Goal: Task Accomplishment & Management: Manage account settings

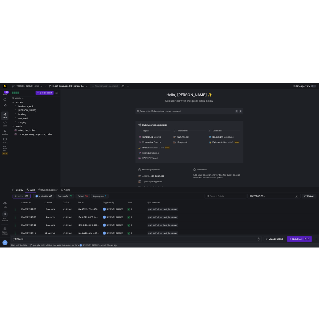
scroll to position [0, 20]
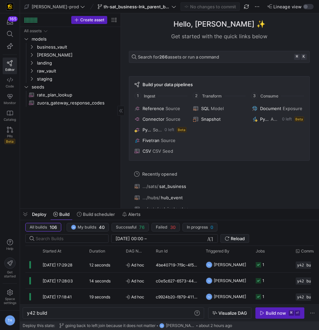
click at [87, 145] on div "All assets models business_vault [PERSON_NAME] landing raw_vault staging seeds …" at bounding box center [70, 116] width 95 height 179
click at [106, 4] on span "th-sat_business-lnk_parent_business" at bounding box center [136, 6] width 67 height 5
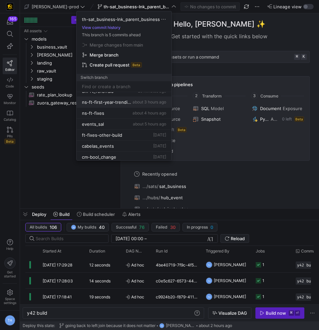
scroll to position [29, 0]
click at [106, 122] on div "events_sal about 5 hours ago" at bounding box center [124, 123] width 84 height 5
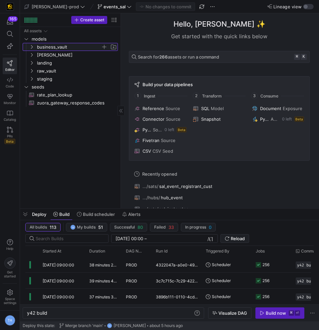
click at [63, 49] on span "business_vault" at bounding box center [69, 47] width 64 height 8
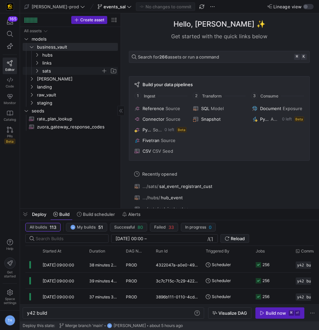
click at [60, 71] on span "sats" at bounding box center [71, 71] width 59 height 8
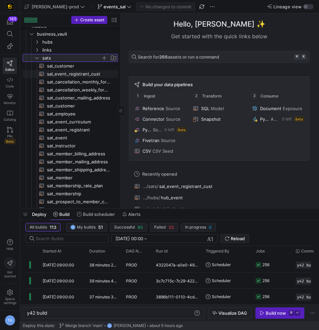
scroll to position [18, 0]
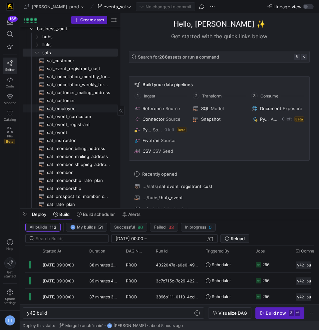
click at [67, 106] on span "sat_employee​​​​​​​​​​" at bounding box center [78, 109] width 63 height 8
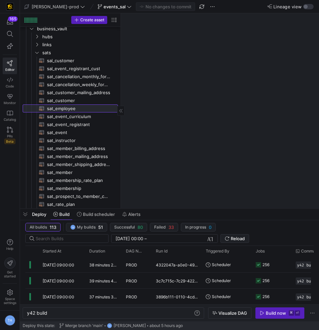
type textarea "y42 build -s sat_employee"
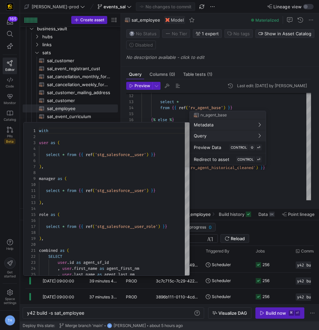
scroll to position [60, 0]
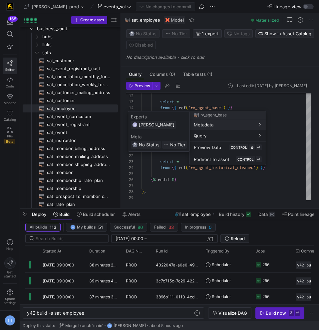
click at [283, 119] on div at bounding box center [159, 165] width 319 height 330
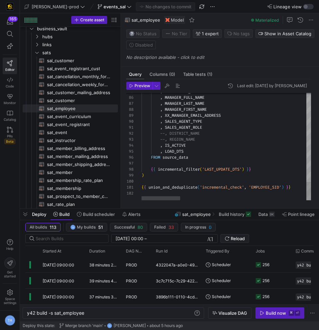
scroll to position [36, 0]
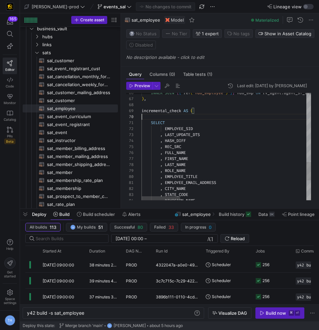
scroll to position [54, 0]
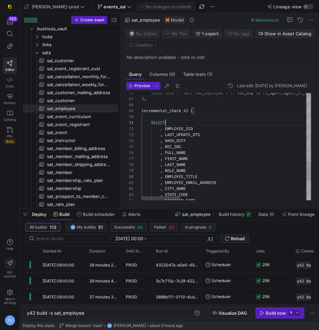
type textarea "--, Possibly use a string function to derive from role name?? AS DISTRICT_NAME …"
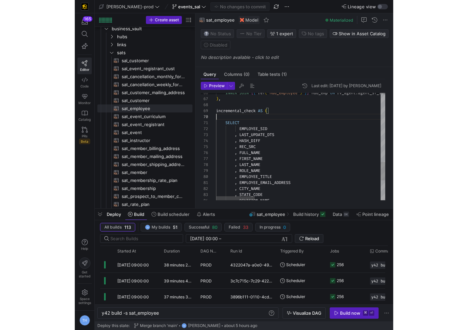
scroll to position [42, 0]
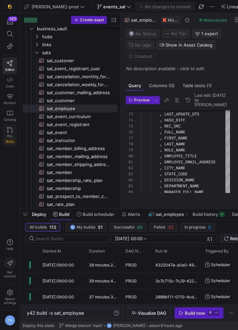
click at [11, 131] on icon at bounding box center [10, 130] width 6 height 6
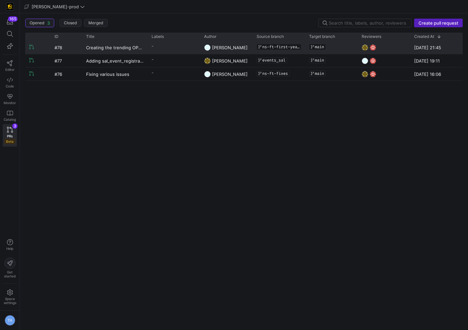
click at [183, 48] on y42-pull-request-list-view-label-cell-renderer "-" at bounding box center [174, 46] width 45 height 10
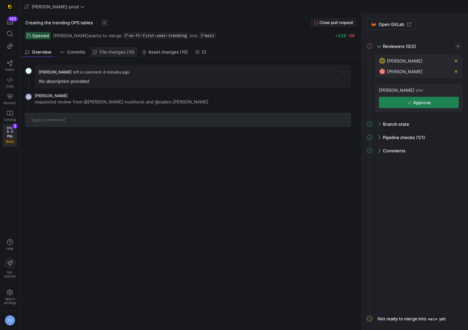
click at [124, 48] on link "File changes (10)" at bounding box center [114, 52] width 47 height 10
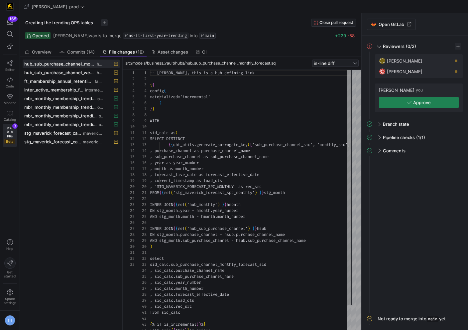
scroll to position [60, 0]
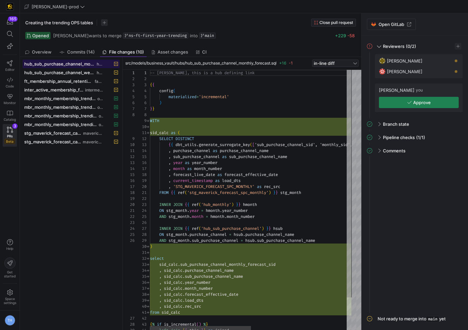
click at [66, 64] on span "hub_sub_purchase_channel_monthly_forecast.sql" at bounding box center [59, 63] width 71 height 5
click at [67, 64] on span "hub_sub_purchase_channel_monthly_forecast.sql" at bounding box center [59, 63] width 71 height 5
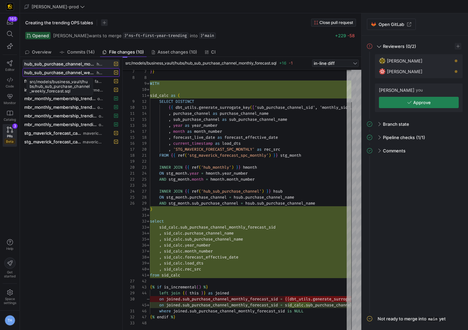
click at [69, 74] on span "hub_sub_purchase_channel_weekly_forecast.sql" at bounding box center [59, 72] width 71 height 5
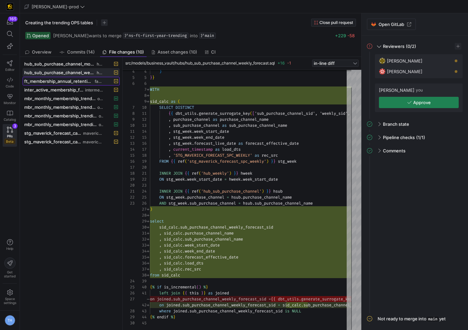
click at [85, 80] on span "ft_membership_annual_retention.sql" at bounding box center [58, 80] width 69 height 5
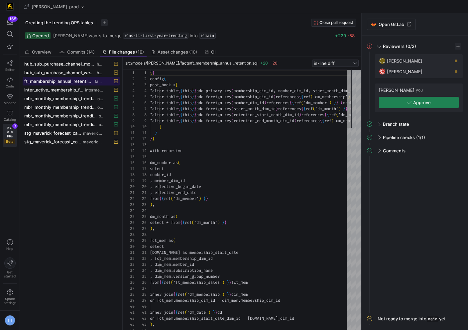
scroll to position [36, 0]
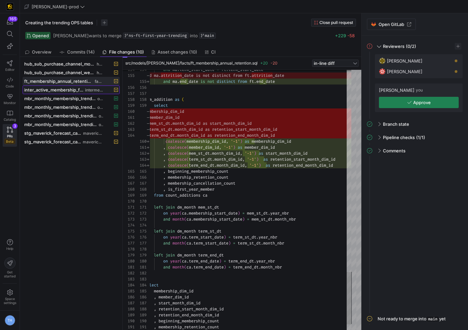
click at [72, 89] on span "inter_active_membership_forecast.sql" at bounding box center [54, 89] width 60 height 5
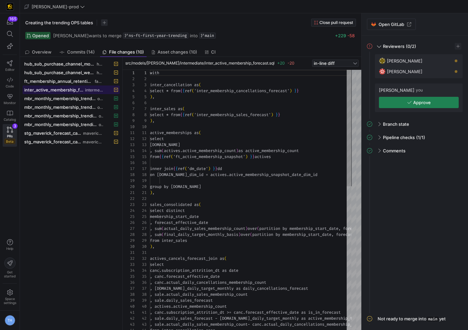
scroll to position [60, 0]
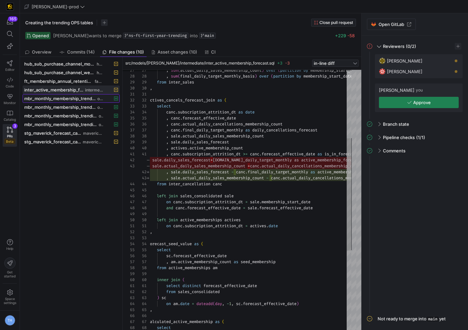
click at [98, 101] on span at bounding box center [71, 98] width 96 height 8
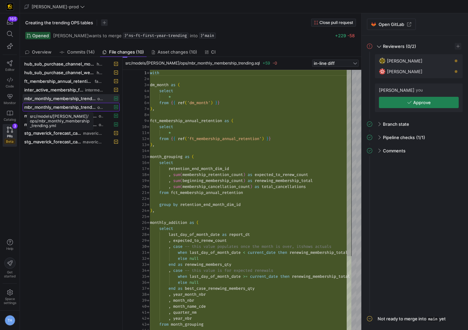
click at [83, 105] on span "mbr_monthly_membership_trending.yml" at bounding box center [60, 106] width 72 height 5
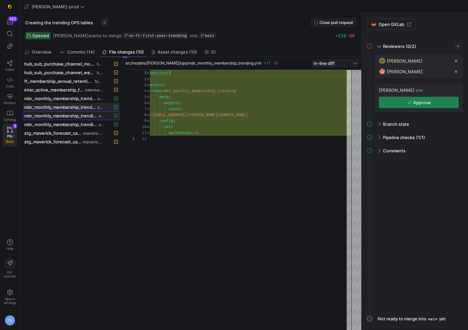
click at [78, 118] on span "mbr_monthly_membership_trending_first_year.sql" at bounding box center [60, 115] width 73 height 5
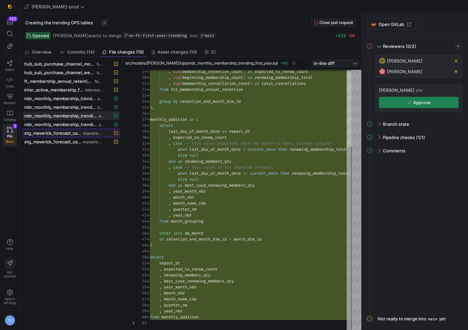
click at [90, 130] on div "stg_maverick_forecast_cancellations_monthly.sql maverick_forecast" at bounding box center [63, 132] width 79 height 5
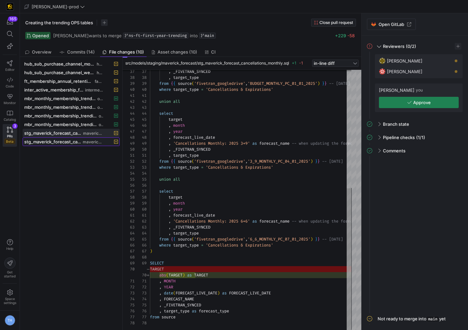
click at [93, 144] on span at bounding box center [71, 142] width 96 height 8
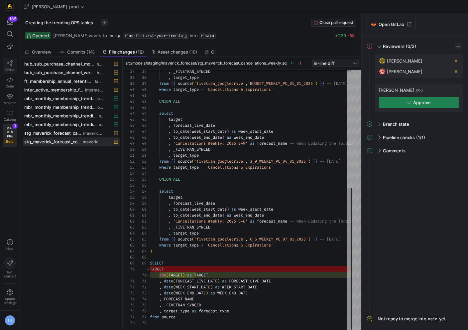
click at [10, 61] on icon at bounding box center [10, 63] width 6 height 6
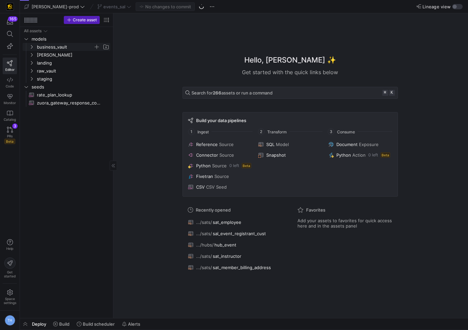
click at [51, 45] on span "business_vault" at bounding box center [65, 47] width 57 height 8
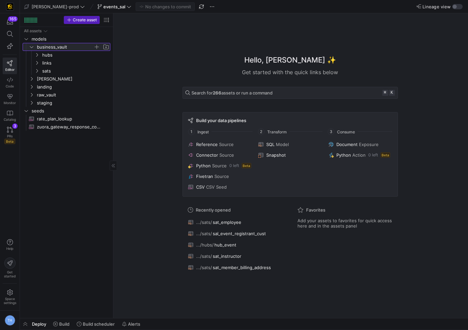
click at [51, 45] on span "business_vault" at bounding box center [65, 47] width 57 height 8
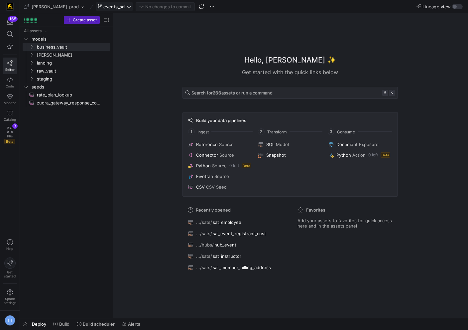
click at [103, 7] on span "events_sal" at bounding box center [114, 6] width 22 height 5
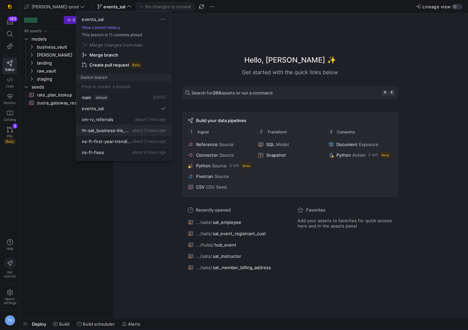
click at [112, 130] on span "th-sat_business-lnk_parent_business" at bounding box center [106, 130] width 49 height 5
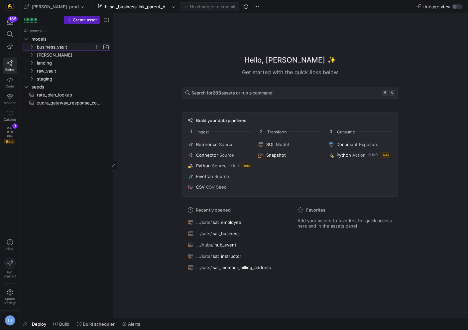
click at [59, 48] on span "business_vault" at bounding box center [65, 47] width 57 height 8
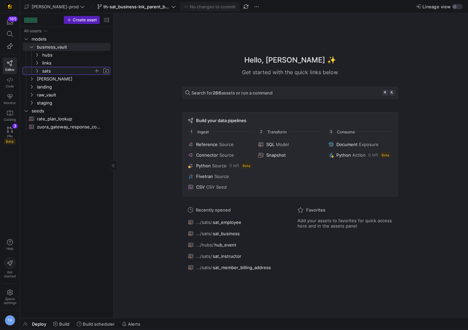
click at [58, 67] on span "sats" at bounding box center [67, 71] width 51 height 8
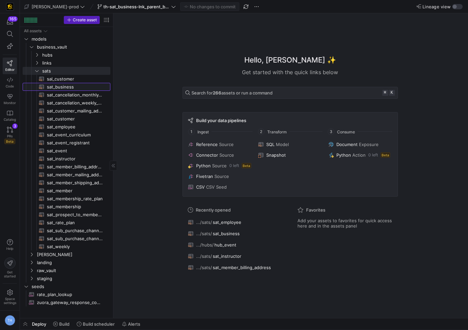
click at [61, 86] on span "sat_business​​​​​​​​​​" at bounding box center [75, 87] width 56 height 8
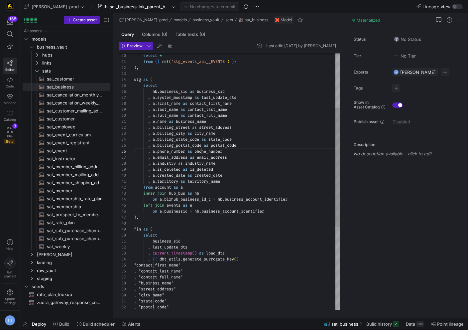
scroll to position [30, 67]
click at [200, 151] on div "select * from { { ref ( 'stg_events_api__EVENTS' ) } } ) , stg as ( select hb .…" at bounding box center [237, 211] width 206 height 556
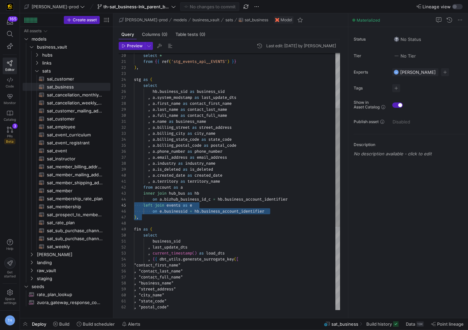
drag, startPoint x: 276, startPoint y: 215, endPoint x: 117, endPoint y: 204, distance: 159.0
click at [134, 204] on div "select * from { { ref ( 'stg_events_api__EVENTS' ) } } ) , stg as ( select hb .…" at bounding box center [237, 211] width 206 height 556
click at [185, 215] on div "select * from { { ref ( 'stg_events_api__EVENTS' ) } } ) , stg as ( select hb .…" at bounding box center [237, 211] width 206 height 556
drag, startPoint x: 277, startPoint y: 210, endPoint x: 99, endPoint y: 204, distance: 178.4
click at [134, 204] on div "select * from { { ref ( 'stg_events_api__EVENTS' ) } } ) , stg as ( select hb .…" at bounding box center [237, 211] width 206 height 556
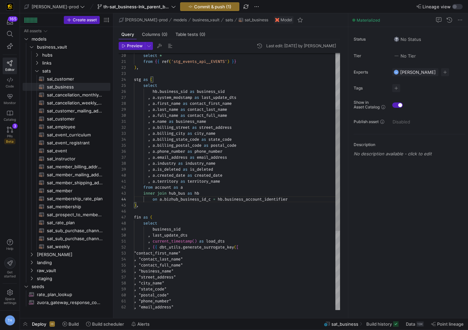
click at [200, 57] on div "select * from { { ref ( 'stg_events_api__EVENTS' ) } } ) , stg as ( select hb .…" at bounding box center [237, 205] width 206 height 544
click at [167, 122] on div "select * from { { ref ( 'stg_events_api__EVENTS' ) } } ) , stg as ( select hb .…" at bounding box center [237, 206] width 206 height 544
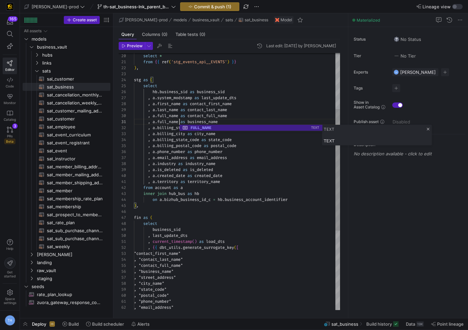
scroll to position [0, 46]
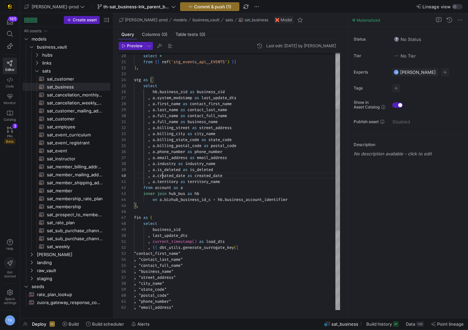
click at [163, 177] on div "select * from { { ref ( 'stg_events_api__EVENTS' ) } } ) , stg as ( select hb .…" at bounding box center [237, 206] width 206 height 544
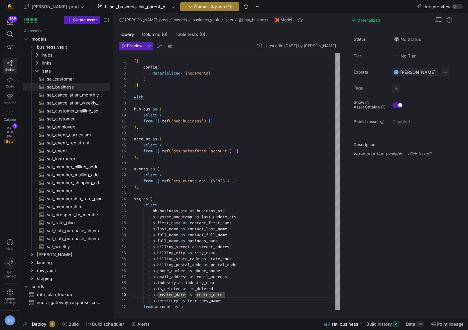
type textarea ", a.full_name as business_name , a.billing_street as street_address , a.billing…"
click at [199, 2] on button "Commit & push (1)" at bounding box center [209, 6] width 59 height 9
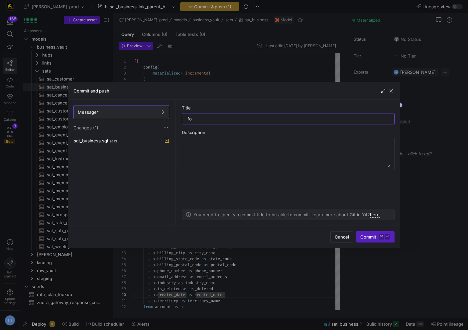
type input "f"
type input "x"
type input "fixing column name for the business_name"
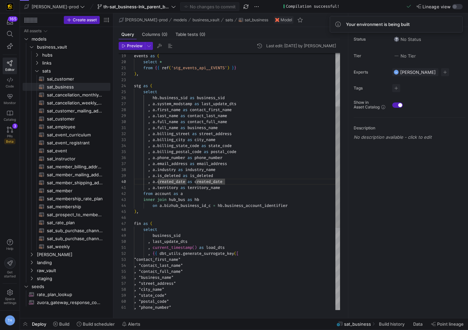
click at [201, 121] on div "select business_sid , last_update_dts , current_timestamp ( ) as load_dts , { {…" at bounding box center [237, 212] width 206 height 544
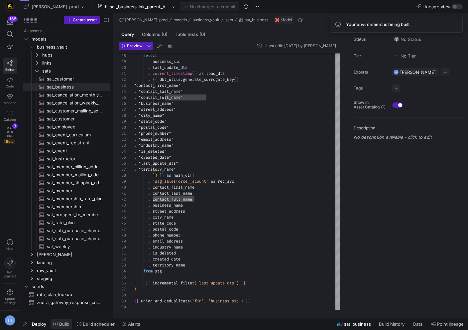
click at [54, 324] on icon at bounding box center [55, 324] width 5 height 5
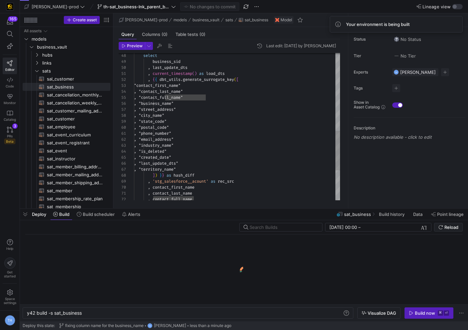
scroll to position [0, 56]
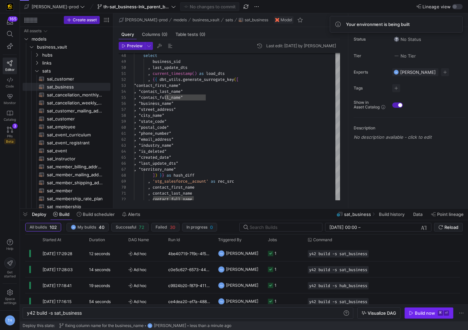
click at [420, 310] on div "Build now" at bounding box center [425, 312] width 20 height 5
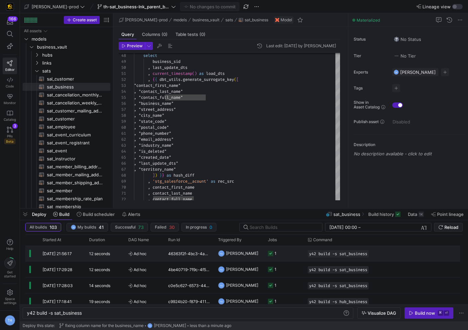
click at [294, 258] on y42-job-status-cell-renderer "1" at bounding box center [284, 253] width 32 height 15
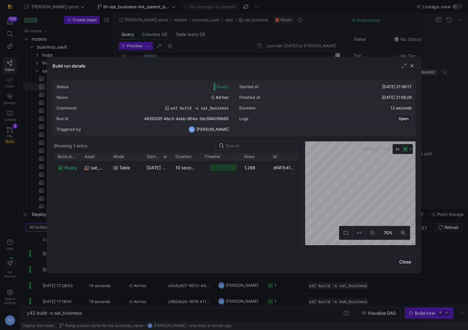
drag, startPoint x: 234, startPoint y: 165, endPoint x: 302, endPoint y: 160, distance: 68.7
click at [302, 160] on div at bounding box center [302, 193] width 3 height 104
click at [283, 49] on div at bounding box center [234, 165] width 468 height 330
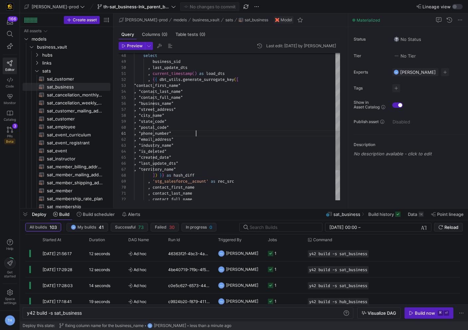
scroll to position [0, 62]
click at [257, 133] on div "select business_sid , last_update_dts , current_timestamp ( ) as load_dts , { {…" at bounding box center [237, 38] width 206 height 544
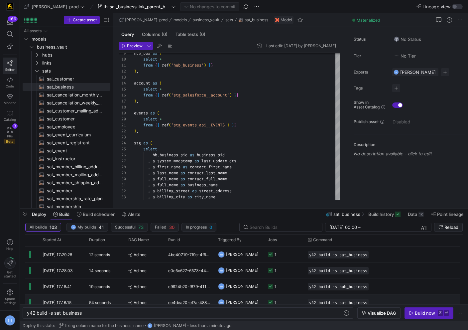
scroll to position [16, 0]
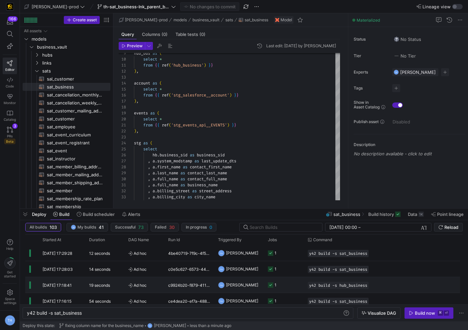
click at [275, 281] on div "1" at bounding box center [276, 285] width 2 height 16
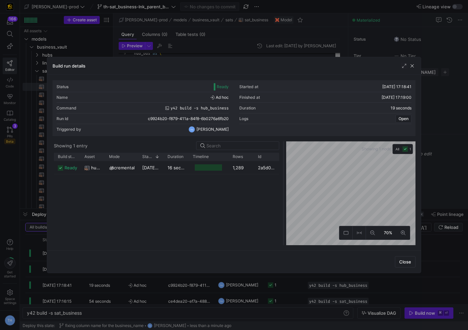
drag, startPoint x: 234, startPoint y: 168, endPoint x: 284, endPoint y: 167, distance: 50.2
click at [284, 167] on div at bounding box center [283, 193] width 3 height 104
click at [264, 50] on div at bounding box center [234, 165] width 468 height 330
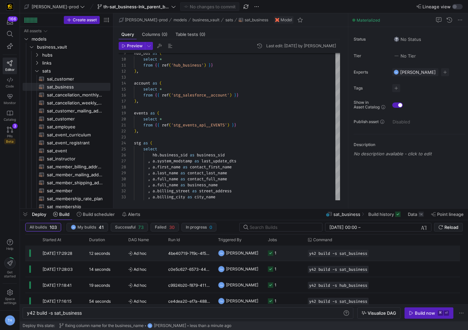
click at [296, 254] on y42-job-status-cell-renderer "1" at bounding box center [284, 252] width 32 height 15
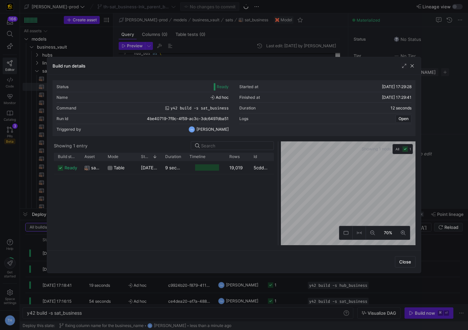
drag, startPoint x: 234, startPoint y: 163, endPoint x: 276, endPoint y: 159, distance: 42.8
click at [277, 159] on div at bounding box center [278, 193] width 3 height 104
click at [276, 42] on div at bounding box center [234, 165] width 468 height 330
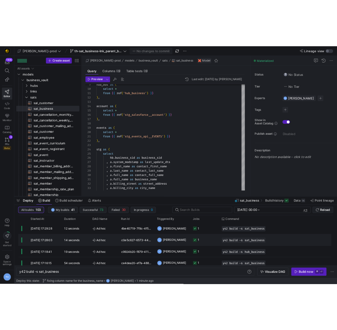
scroll to position [0, 0]
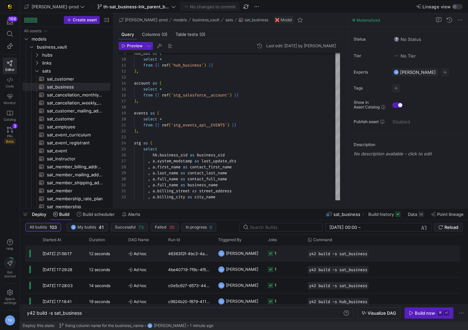
click at [291, 253] on y42-job-status-cell-renderer "1" at bounding box center [284, 253] width 32 height 15
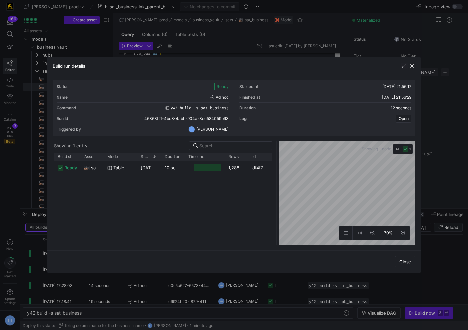
drag, startPoint x: 234, startPoint y: 171, endPoint x: 279, endPoint y: 170, distance: 45.2
click at [278, 170] on div at bounding box center [276, 193] width 3 height 104
click at [264, 48] on div at bounding box center [234, 165] width 468 height 330
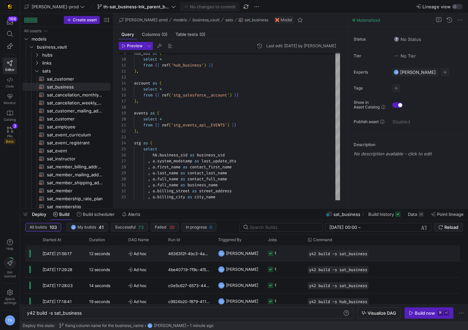
click at [285, 255] on y42-job-status-cell-renderer "1" at bounding box center [284, 253] width 32 height 15
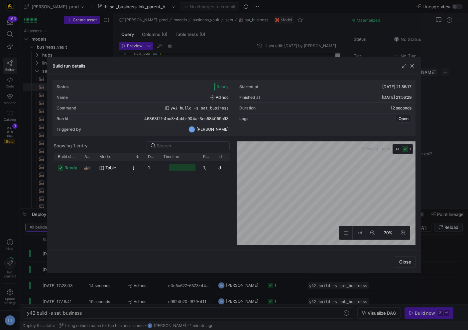
click at [224, 47] on div at bounding box center [234, 165] width 468 height 330
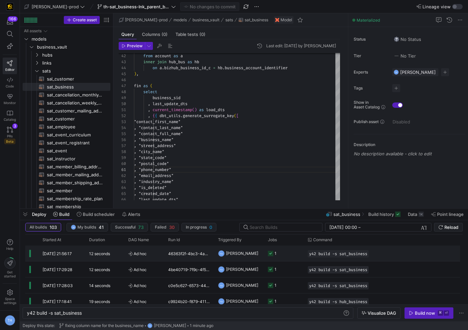
click at [294, 256] on y42-job-status-cell-renderer "1" at bounding box center [284, 253] width 32 height 15
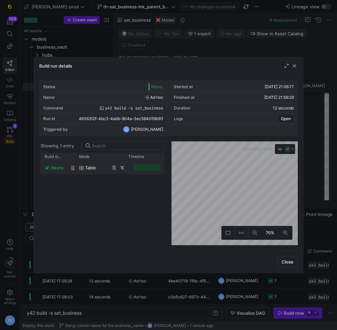
click at [103, 171] on div "table" at bounding box center [91, 167] width 25 height 13
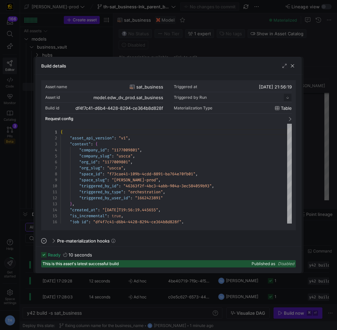
scroll to position [60, 0]
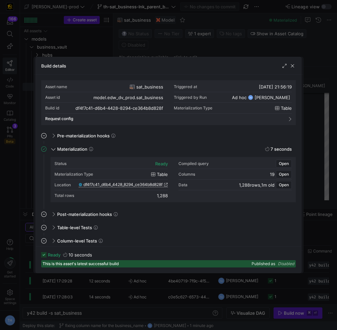
click at [144, 183] on span "df4f7c41_d6b4_4428_8294_ce364b8d828f" at bounding box center [122, 184] width 79 height 5
click at [192, 46] on div at bounding box center [168, 165] width 337 height 330
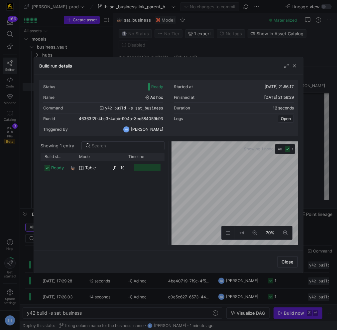
click at [192, 47] on div at bounding box center [168, 165] width 337 height 330
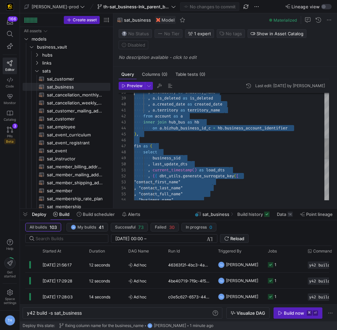
scroll to position [0, 0]
type textarea "{{ config( materialized='incremental' ) }} with hub_bus as ( select * … , is_de…"
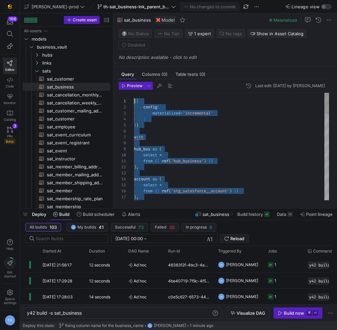
drag, startPoint x: 261, startPoint y: 193, endPoint x: 134, endPoint y: 19, distance: 215.1
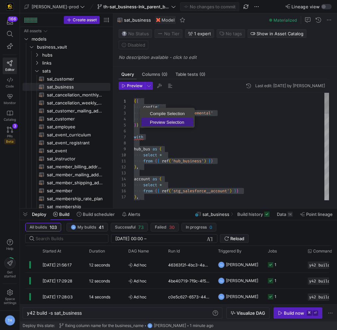
click at [171, 120] on span "Preview Selection" at bounding box center [167, 122] width 52 height 4
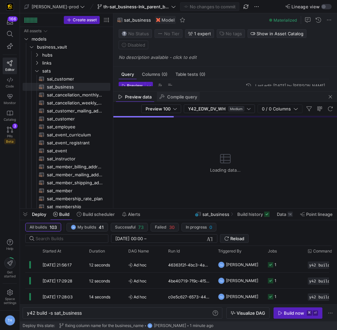
click at [187, 96] on span "Compile query" at bounding box center [182, 97] width 30 height 4
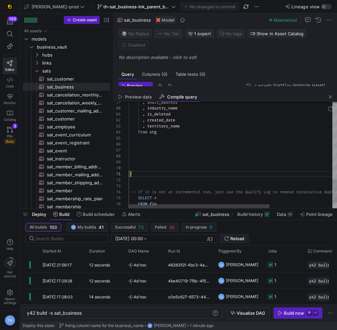
scroll to position [0, 2]
drag, startPoint x: 170, startPoint y: 173, endPoint x: 170, endPoint y: 165, distance: 8.0
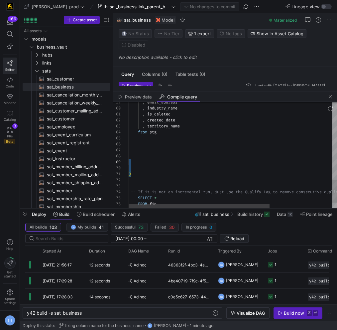
scroll to position [30, 12]
drag, startPoint x: 153, startPoint y: 173, endPoint x: 153, endPoint y: 143, distance: 30.3
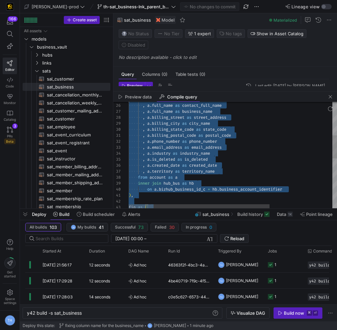
scroll to position [0, 0]
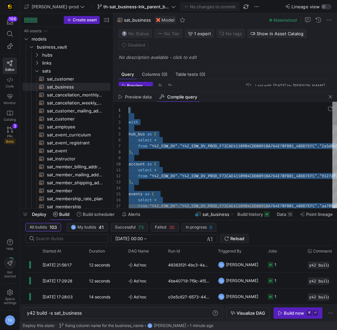
drag, startPoint x: 145, startPoint y: 176, endPoint x: 145, endPoint y: 4, distance: 172.0
type textarea "with hub_bus as ( select * from "Y42_EDW_DV"."Y42_EDW_DV_PROD_F73CAE41109B4CDD8…"
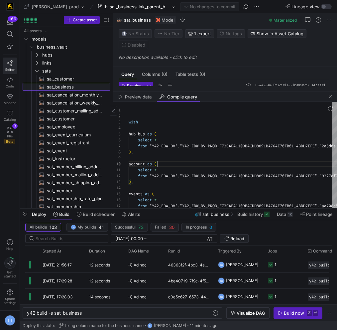
click at [88, 89] on span "sat_business​​​​​​​​​​" at bounding box center [75, 87] width 56 height 8
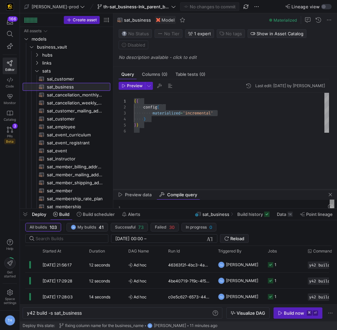
drag, startPoint x: 206, startPoint y: 90, endPoint x: 205, endPoint y: 188, distance: 97.8
click at [205, 188] on div at bounding box center [225, 189] width 224 height 3
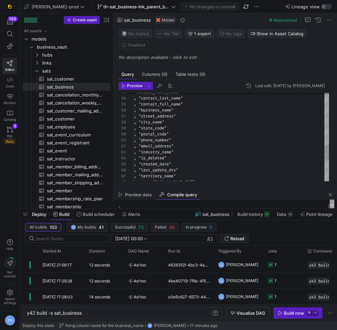
scroll to position [54, 60]
click at [200, 132] on div ""contact_first_name" , "contact_last_name" , "contact_full_name" , "business_na…" at bounding box center [231, 45] width 195 height 544
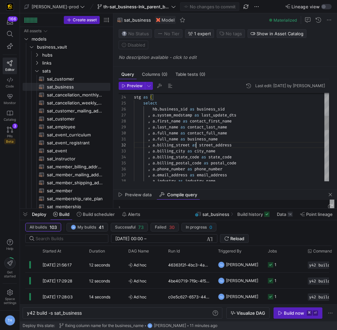
click at [196, 144] on div "hb . business_sid as business_sid stg as ( select , a . system_modstamp as last…" at bounding box center [231, 223] width 195 height 544
click at [168, 147] on div "hb . business_sid as business_sid stg as ( select , a . system_modstamp as last…" at bounding box center [231, 223] width 195 height 544
click at [194, 152] on div "hb . business_sid as business_sid stg as ( select , a . system_modstamp as last…" at bounding box center [231, 223] width 195 height 544
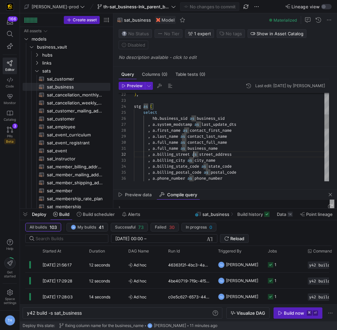
scroll to position [6, 60]
click at [193, 152] on div ", a . full_name as contact_full_name , a . full_name as business_name , a . bil…" at bounding box center [231, 232] width 195 height 544
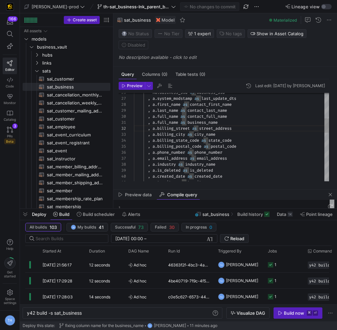
click at [188, 158] on div ", a . full_name as contact_full_name , a . full_name as business_name , a . bil…" at bounding box center [231, 206] width 195 height 544
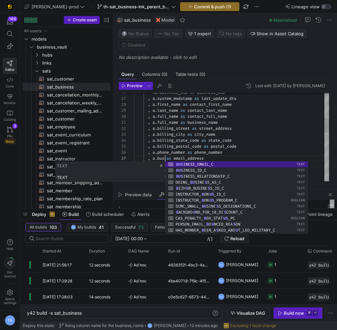
scroll to position [36, 34]
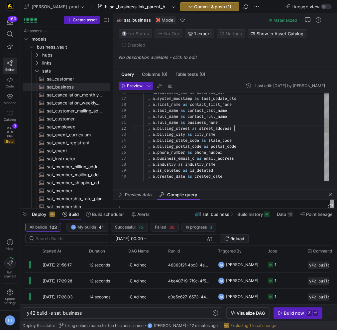
click at [243, 131] on div ", a . full_name as contact_full_name , a . full_name as business_name , a . bil…" at bounding box center [231, 206] width 195 height 544
click at [259, 161] on div ", a . full_name as contact_full_name , a . full_name as business_name , a . bil…" at bounding box center [231, 206] width 195 height 544
type textarea ", a.full_name as business_name , a.billing_street as street_address , a.billing…"
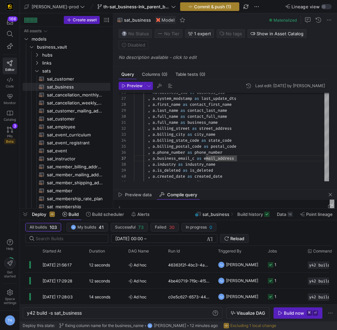
click at [194, 5] on span "Commit & push (1)" at bounding box center [212, 6] width 37 height 5
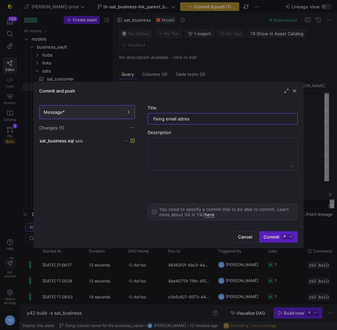
type input "fixing email adress"
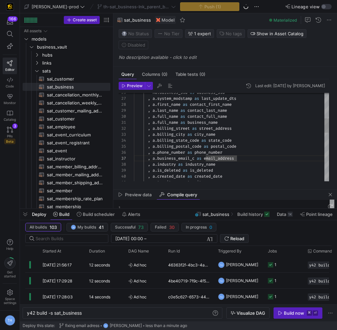
click at [235, 138] on div ", a . full_name as contact_full_name , a . full_name as business_name , a . bil…" at bounding box center [231, 206] width 195 height 544
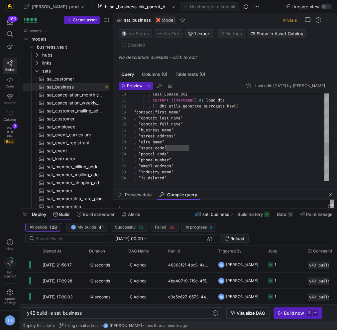
type textarea ", "phone_number" , "email_address" , "industry_name" , "is_deleted" , "created_…"
click at [194, 164] on div ", last_update_dts , current_timestamp ( ) as load_dts , { { dbt_utils . generat…" at bounding box center [231, 64] width 195 height 544
click at [9, 130] on icon at bounding box center [10, 130] width 6 height 6
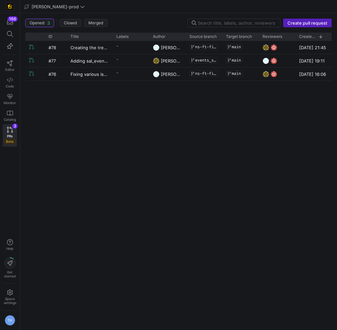
click at [159, 145] on div "#78 Creating the trending OPS tables - [PERSON_NAME] ns-ft-first-year-trending …" at bounding box center [178, 183] width 307 height 284
click at [116, 203] on div "#78 Creating the trending OPS tables - [PERSON_NAME] ns-ft-first-year-trending …" at bounding box center [178, 183] width 307 height 284
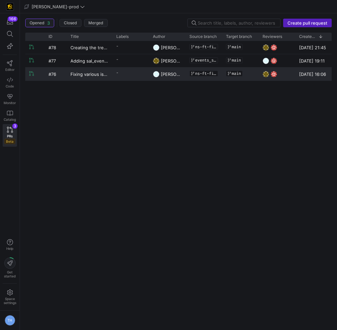
click at [124, 71] on y42-pull-request-list-view-label-cell-renderer "-" at bounding box center [130, 73] width 29 height 10
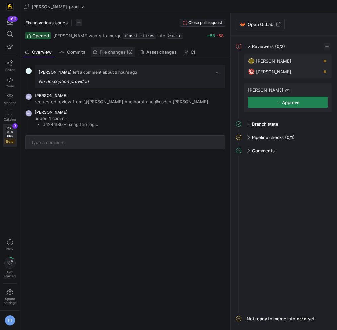
click at [117, 50] on span "File changes (6)" at bounding box center [116, 52] width 33 height 4
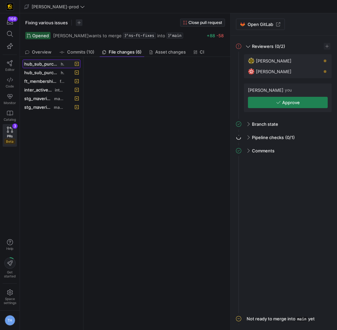
click at [55, 62] on span "hub_sub_purchase_channel_monthly_forecast.sql" at bounding box center [41, 63] width 35 height 5
click at [60, 63] on div "hub_sub_purchase_channel_monthly_forecast.sql hubs" at bounding box center [44, 63] width 40 height 5
click at [56, 71] on span "hub_sub_purchase_channel_weekly_forecast.sql" at bounding box center [41, 72] width 35 height 5
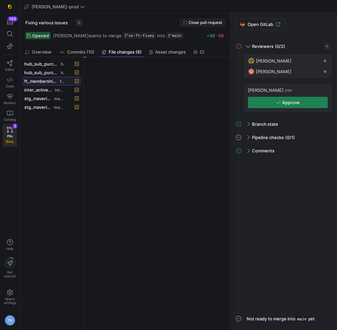
click at [57, 79] on span "ft_membership_annual_retention.sql" at bounding box center [41, 80] width 34 height 5
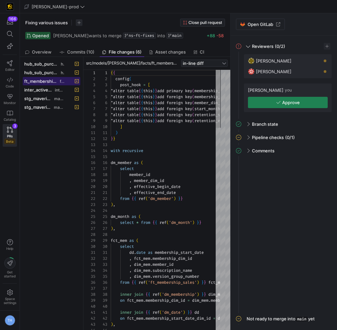
scroll to position [36, 0]
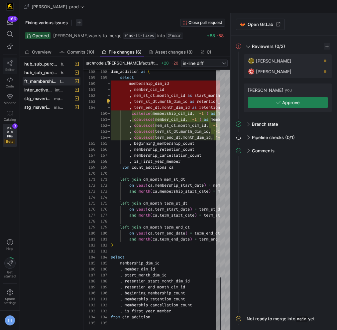
click at [7, 64] on icon at bounding box center [10, 63] width 6 height 6
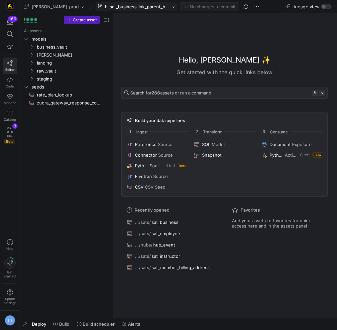
click at [140, 3] on span at bounding box center [136, 7] width 81 height 8
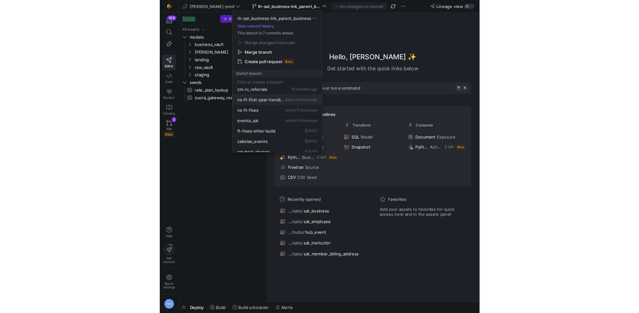
scroll to position [26, 0]
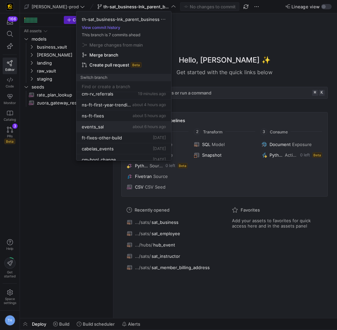
click at [114, 127] on div "events_sal about 6 hours ago" at bounding box center [124, 126] width 84 height 5
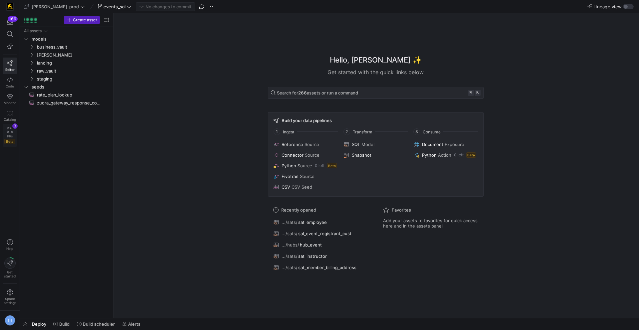
click at [12, 130] on icon at bounding box center [10, 130] width 6 height 6
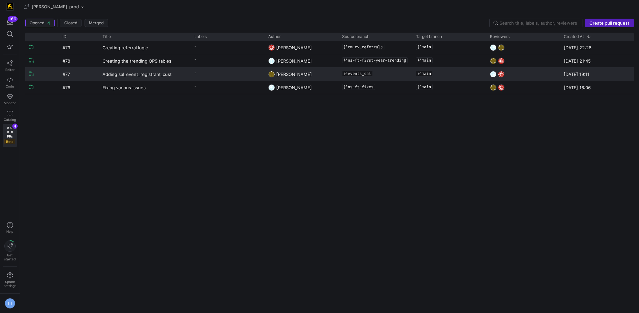
click at [211, 72] on y42-pull-request-list-view-label-cell-renderer "-" at bounding box center [227, 73] width 66 height 10
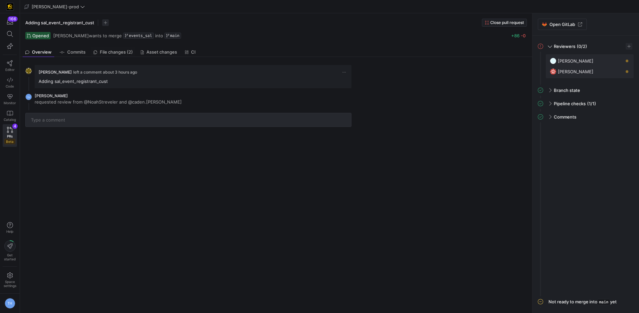
click at [110, 54] on span "File changes (2)" at bounding box center [116, 52] width 33 height 4
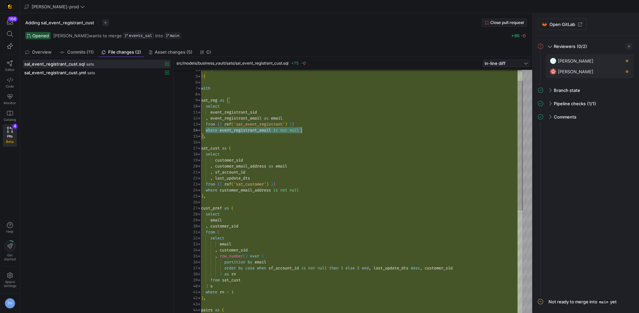
scroll to position [18, 100]
drag, startPoint x: 205, startPoint y: 132, endPoint x: 310, endPoint y: 132, distance: 105.1
click at [310, 132] on div ") } } with sat_reg as ( select event_registrant_sid , event_registrant_email as…" at bounding box center [361, 276] width 321 height 455
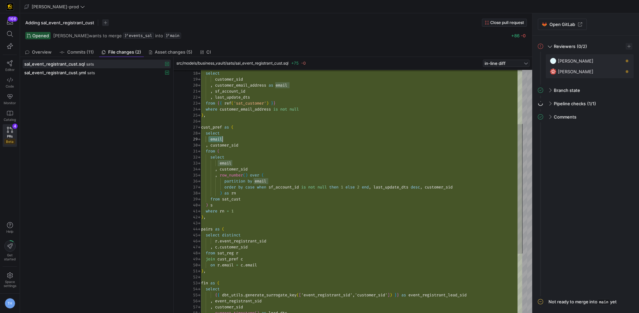
drag, startPoint x: 210, startPoint y: 138, endPoint x: 249, endPoint y: 137, distance: 39.2
click at [249, 137] on div "email" at bounding box center [361, 139] width 321 height 6
drag, startPoint x: 211, startPoint y: 145, endPoint x: 253, endPoint y: 145, distance: 42.6
click at [253, 145] on div ", customer_sid" at bounding box center [361, 145] width 321 height 6
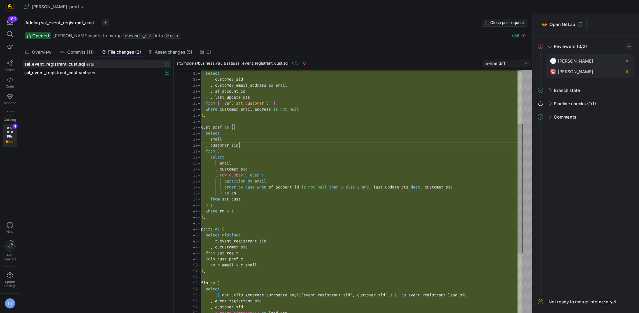
click at [253, 145] on div "sat_cust as ( select customer_sid , customer_email_address as email , sf_accoun…" at bounding box center [361, 195] width 321 height 455
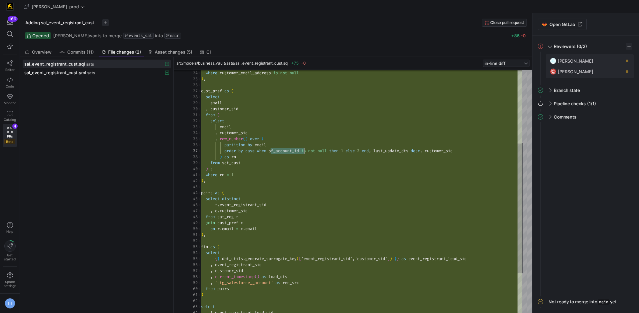
drag, startPoint x: 271, startPoint y: 152, endPoint x: 301, endPoint y: 152, distance: 30.3
click at [301, 152] on div ") , cust_pref as ( select email , customer_sid from ( select email , customer_s…" at bounding box center [361, 159] width 321 height 455
click at [346, 157] on div ") , cust_pref as ( select email , customer_sid from ( select email , customer_s…" at bounding box center [361, 159] width 321 height 455
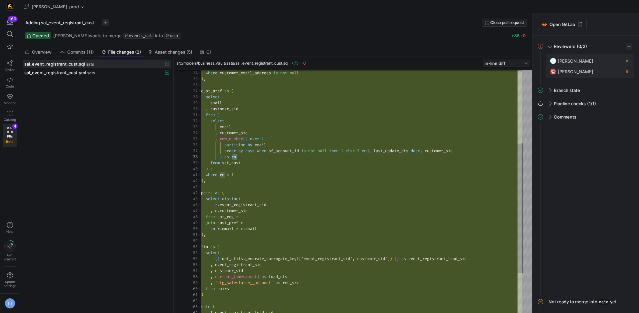
click at [346, 157] on div ") , cust_pref as ( select email , customer_sid from ( select email , customer_s…" at bounding box center [361, 159] width 321 height 455
click at [255, 205] on div ") , cust_pref as ( select email , customer_sid from ( select email , customer_s…" at bounding box center [361, 159] width 321 height 455
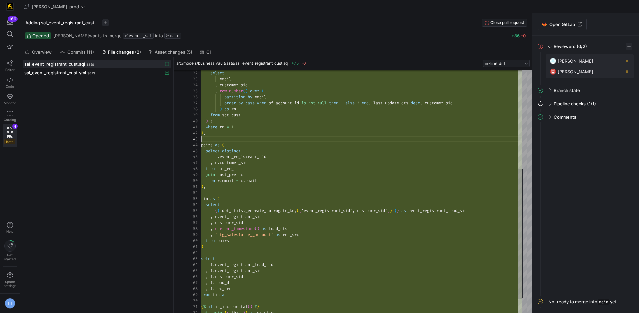
scroll to position [12, 0]
click at [254, 141] on div "select email , customer_sid , row_number ( ) over ( partition by email order by…" at bounding box center [361, 111] width 321 height 455
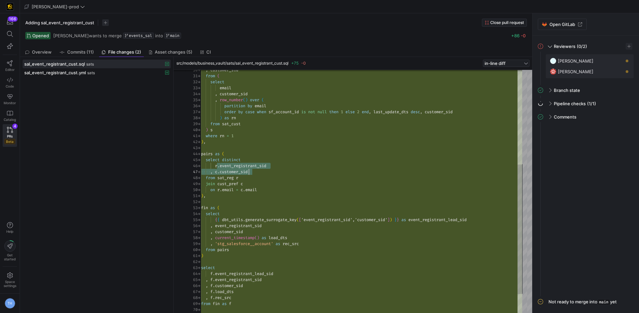
drag, startPoint x: 220, startPoint y: 167, endPoint x: 322, endPoint y: 169, distance: 102.5
click at [322, 169] on div "select email , customer_sid , row_number ( ) over ( partition by email order by…" at bounding box center [361, 120] width 321 height 455
drag, startPoint x: 214, startPoint y: 171, endPoint x: 299, endPoint y: 171, distance: 85.1
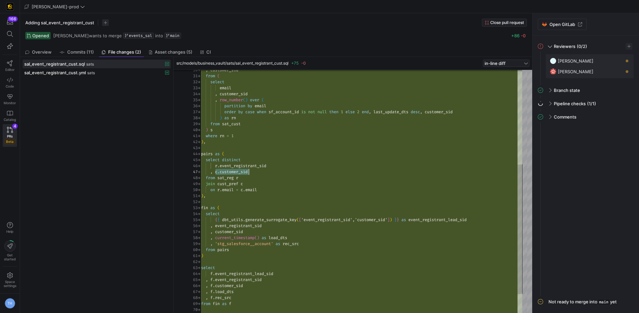
click at [299, 171] on div "select email , customer_sid , row_number ( ) over ( partition by email order by…" at bounding box center [361, 120] width 321 height 455
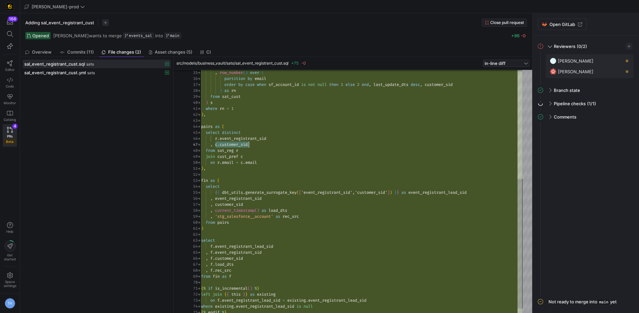
click at [299, 171] on div ", row_number ( ) over ( partition by email order by case when sf_account_id is …" at bounding box center [361, 93] width 321 height 455
drag, startPoint x: 216, startPoint y: 152, endPoint x: 250, endPoint y: 152, distance: 34.9
click at [251, 152] on div ", row_number ( ) over ( partition by email order by case when sf_account_id is …" at bounding box center [361, 93] width 321 height 455
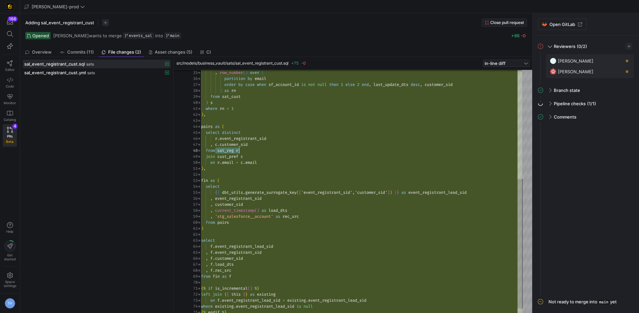
click at [227, 153] on div ", row_number ( ) over ( partition by email order by case when sf_account_id is …" at bounding box center [361, 93] width 321 height 455
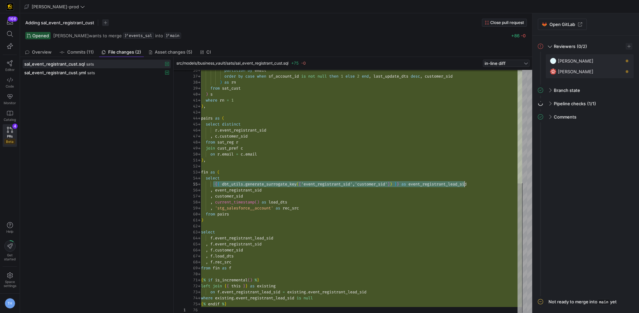
scroll to position [24, 266]
drag, startPoint x: 212, startPoint y: 184, endPoint x: 466, endPoint y: 186, distance: 254.1
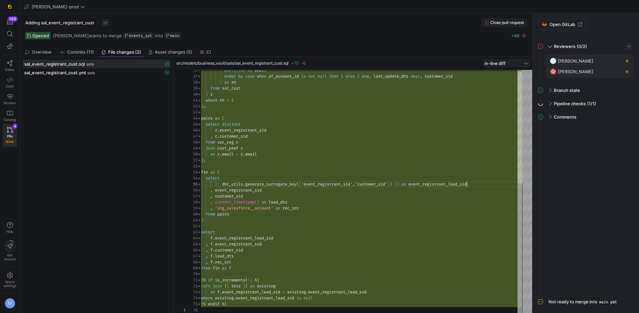
click at [466, 186] on div "partition by email order by case when sf_account_id is not null then 1 else 2 e…" at bounding box center [361, 85] width 321 height 455
drag, startPoint x: 224, startPoint y: 191, endPoint x: 239, endPoint y: 191, distance: 15.0
click at [238, 191] on span "event_registrant_sid" at bounding box center [238, 189] width 47 height 5
drag, startPoint x: 219, startPoint y: 204, endPoint x: 225, endPoint y: 204, distance: 5.7
click at [225, 204] on div "partition by email order by case when sf_account_id is not null then 1 else 2 e…" at bounding box center [361, 85] width 321 height 455
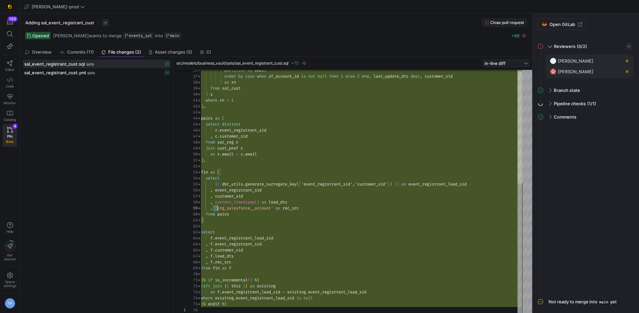
scroll to position [48, 72]
drag, startPoint x: 214, startPoint y: 205, endPoint x: 273, endPoint y: 205, distance: 58.9
click at [273, 205] on div "partition by email order by case when sf_account_id is not null then 1 else 2 e…" at bounding box center [361, 85] width 321 height 455
drag, startPoint x: 237, startPoint y: 227, endPoint x: 307, endPoint y: 225, distance: 70.2
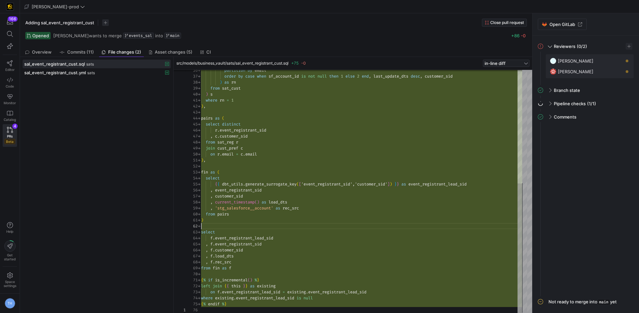
click at [307, 225] on div "partition by email order by case when sf_account_id is not null then 1 else 2 e…" at bounding box center [361, 85] width 321 height 455
click at [278, 219] on div "partition by email order by case when sf_account_id is not null then 1 else 2 e…" at bounding box center [361, 85] width 321 height 455
click at [210, 150] on div "partition by email order by case when sf_account_id is not null then 1 else 2 e…" at bounding box center [361, 85] width 321 height 455
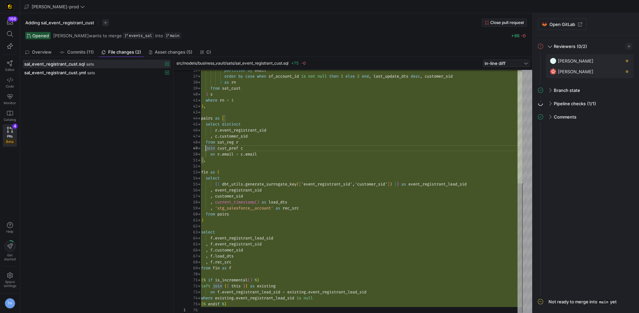
click at [207, 150] on div "partition by email order by case when sf_account_id is not null then 1 else 2 e…" at bounding box center [361, 85] width 321 height 455
type textarea "), fin as ( select {{ dbt_utils.generate_surrogate_key(['event_registrant_sid',…"
click at [253, 162] on div "partition by email order by case when sf_account_id is not null then 1 else 2 e…" at bounding box center [361, 85] width 321 height 455
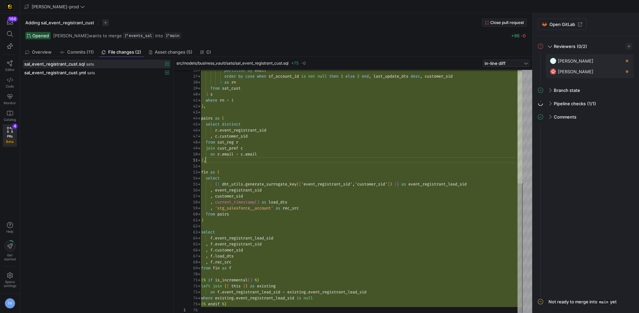
click at [253, 168] on div "partition by email order by case when sf_account_id is not null then 1 else 2 e…" at bounding box center [361, 85] width 321 height 455
click at [118, 71] on div "sal_event_registrant_cust.yml sats" at bounding box center [89, 72] width 130 height 5
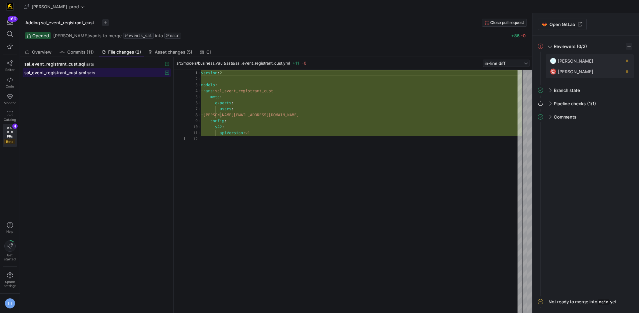
scroll to position [60, 0]
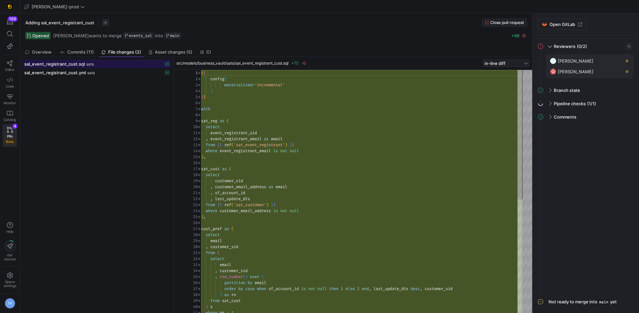
click at [107, 63] on div "sal_event_registrant_cust.sql sats" at bounding box center [89, 63] width 130 height 5
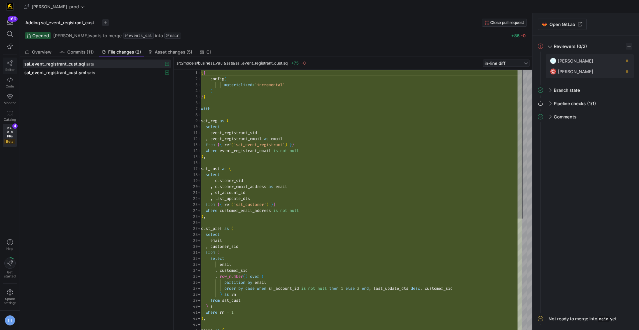
click at [12, 67] on link "Editor" at bounding box center [10, 66] width 14 height 17
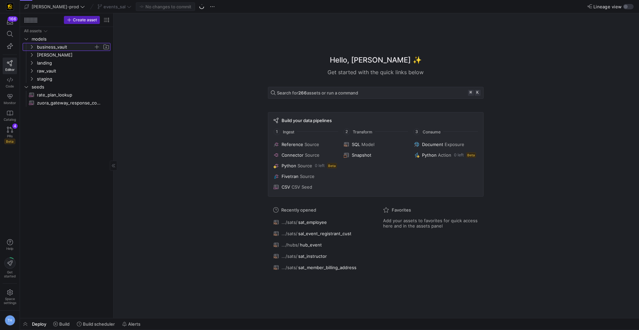
click at [72, 47] on span "business_vault" at bounding box center [65, 47] width 57 height 8
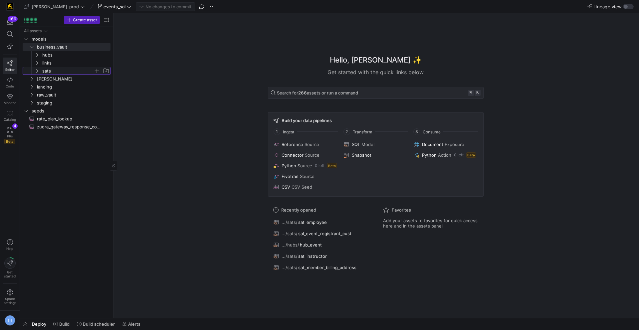
click at [65, 69] on span "sats" at bounding box center [67, 71] width 51 height 8
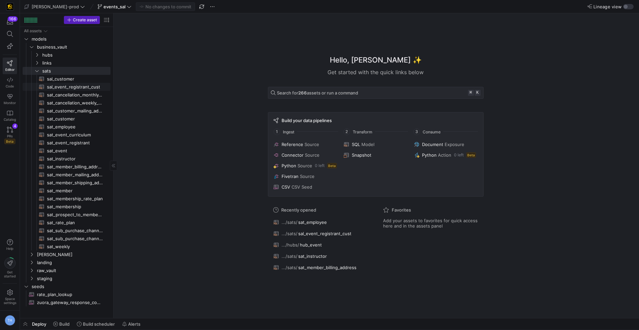
click at [70, 84] on span "sal_event_registrant_cust​​​​​​​​​​" at bounding box center [75, 87] width 56 height 8
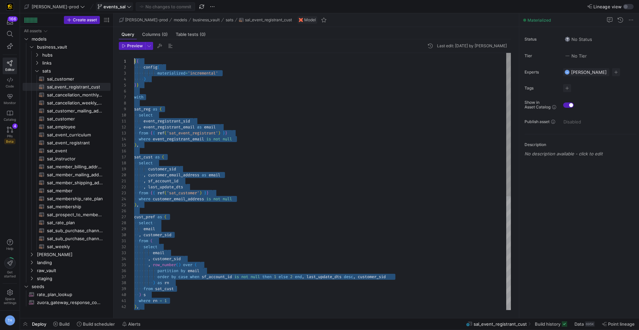
drag, startPoint x: 168, startPoint y: 303, endPoint x: 109, endPoint y: 3, distance: 305.9
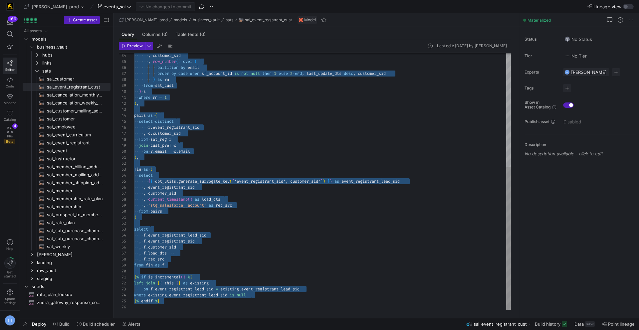
click at [257, 182] on div ", customer_sid , row_number ( ) over ( partition by email order by case when sf…" at bounding box center [322, 80] width 377 height 460
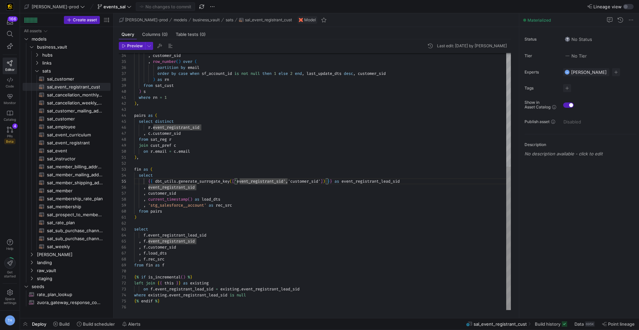
click at [164, 189] on div ", customer_sid , row_number ( ) over ( partition by email order by case when sf…" at bounding box center [322, 80] width 377 height 460
click at [137, 146] on div ", customer_sid , row_number ( ) over ( partition by email order by case when sf…" at bounding box center [322, 80] width 377 height 460
click at [140, 147] on div ", customer_sid , row_number ( ) over ( partition by email order by case when sf…" at bounding box center [322, 80] width 377 height 460
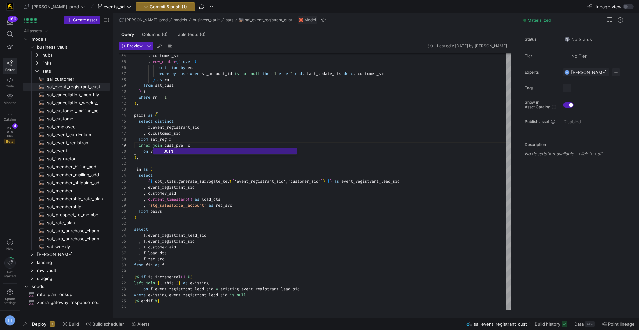
click at [212, 147] on div ", customer_sid , row_number ( ) over ( partition by email order by case when sf…" at bounding box center [322, 80] width 377 height 460
click at [65, 323] on icon at bounding box center [65, 324] width 5 height 5
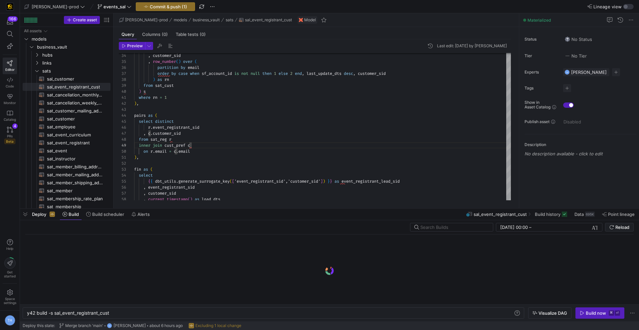
scroll to position [0, 83]
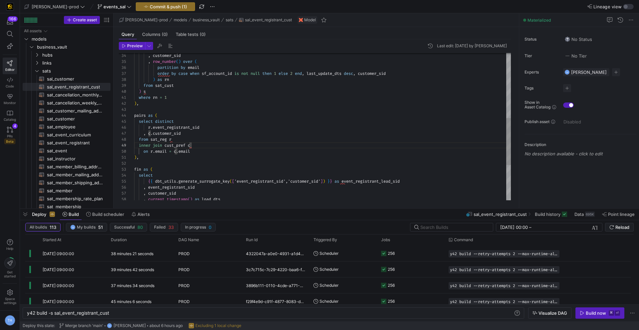
click at [154, 144] on div ", customer_sid , row_number ( ) over ( partition by email order by case when sf…" at bounding box center [322, 80] width 377 height 460
type textarea "where rn = 1 ), pairs as ( select distinct r.event_registrant_sid , c.customer_…"
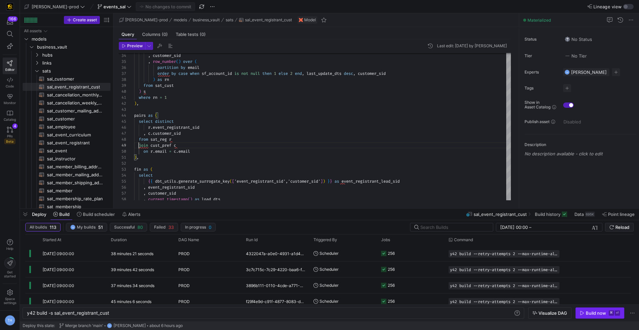
click at [598, 316] on span "button" at bounding box center [599, 313] width 48 height 11
click at [140, 144] on div ", customer_sid , row_number ( ) over ( partition by email order by case when sf…" at bounding box center [322, 80] width 377 height 460
click at [139, 146] on div ", customer_sid , row_number ( ) over ( partition by email order by case when sf…" at bounding box center [322, 80] width 377 height 460
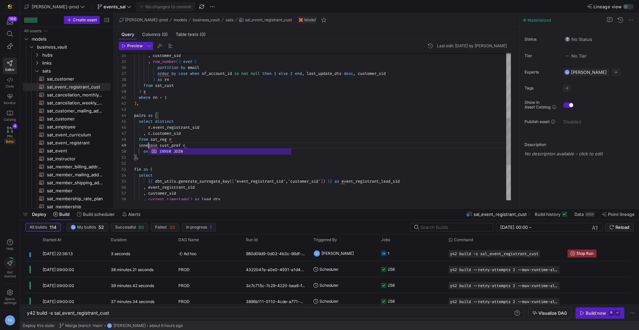
scroll to position [48, 19]
click at [182, 123] on div ", customer_sid , row_number ( ) over ( partition by email order by case when sf…" at bounding box center [322, 80] width 377 height 460
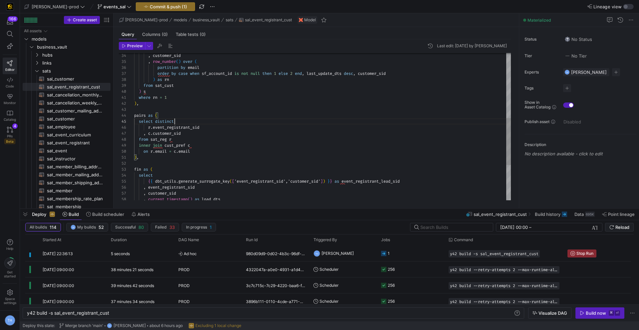
scroll to position [24, 41]
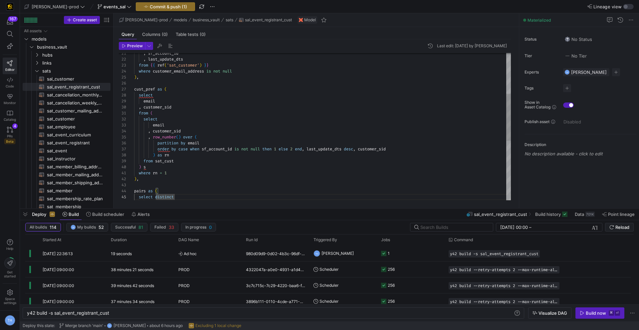
drag, startPoint x: 133, startPoint y: 89, endPoint x: 147, endPoint y: 96, distance: 15.0
click at [147, 96] on div "34 35 36 37 38 39 40 41 42 43 44 45 46 33 32 31 29 30 27 28 26 24 25 23 22 21 ,…" at bounding box center [315, 126] width 392 height 147
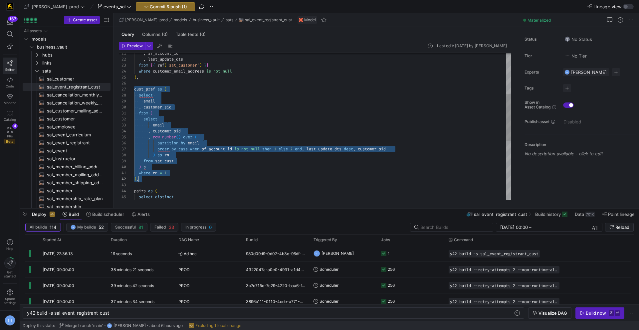
scroll to position [36, 5]
drag, startPoint x: 134, startPoint y: 90, endPoint x: 210, endPoint y: 180, distance: 117.3
click at [210, 180] on div ", customer_sid , row_number ( ) over ( partition by email order by case when sf…" at bounding box center [322, 155] width 377 height 460
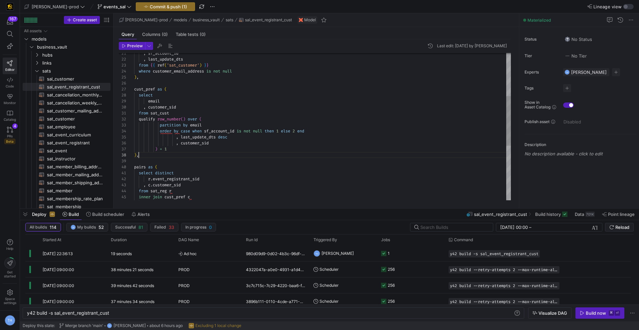
click at [193, 153] on div "order by case when sf_account_id is not null then 1 else 2 end , last_update_dt…" at bounding box center [322, 143] width 377 height 436
click at [145, 144] on div "order by case when sf_account_id is not null then 1 else 2 end , last_update_dt…" at bounding box center [322, 143] width 377 height 436
click at [302, 183] on div "order by case when sf_account_id is not null then 1 else 2 end , last_update_dt…" at bounding box center [322, 143] width 377 height 436
type textarea "from sat_cust qualify row_number() over ( partition by email order by case when…"
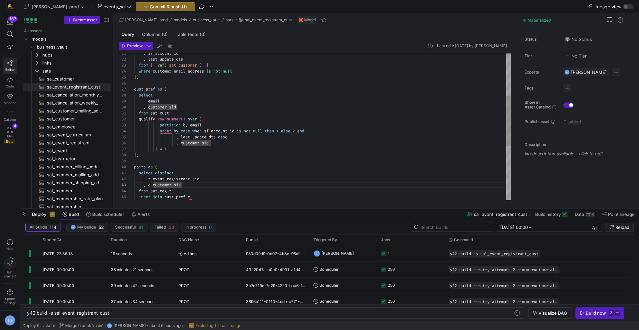
click at [247, 148] on div "order by case when sf_account_id is not null then 1 else 2 end , last_update_dt…" at bounding box center [322, 143] width 377 height 436
click at [237, 125] on div "order by case when sf_account_id is not null then 1 else 2 end , last_update_dt…" at bounding box center [322, 143] width 377 height 436
click at [239, 146] on div "order by case when sf_account_id is not null then 1 else 2 end , last_update_dt…" at bounding box center [322, 143] width 377 height 436
click at [239, 157] on div "order by case when sf_account_id is not null then 1 else 2 end , last_update_dt…" at bounding box center [322, 143] width 377 height 436
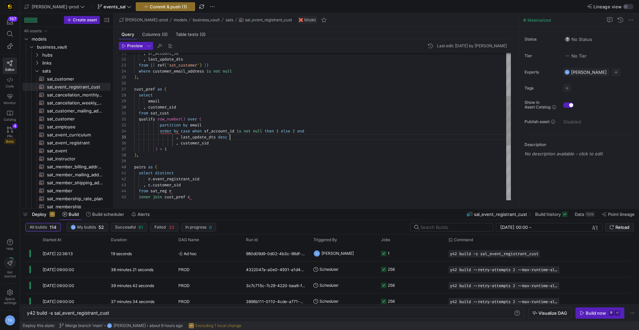
click at [239, 134] on div "order by case when sf_account_id is not null then 1 else 2 end , last_update_dt…" at bounding box center [322, 143] width 377 height 436
click at [241, 144] on div "order by case when sf_account_id is not null then 1 else 2 end , last_update_dt…" at bounding box center [322, 143] width 377 height 436
click at [241, 132] on div "order by case when sf_account_id is not null then 1 else 2 end , last_update_dt…" at bounding box center [322, 143] width 377 height 436
click at [242, 136] on div "order by case when sf_account_id is not null then 1 else 2 end , last_update_dt…" at bounding box center [322, 143] width 377 height 436
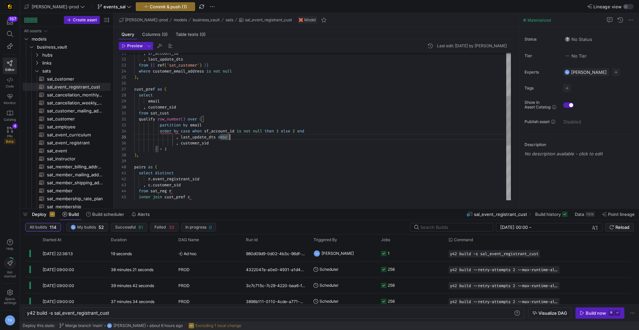
scroll to position [48, 0]
click at [244, 162] on div "order by case when sf_account_id is not null then 1 else 2 end , last_update_dt…" at bounding box center [322, 143] width 377 height 436
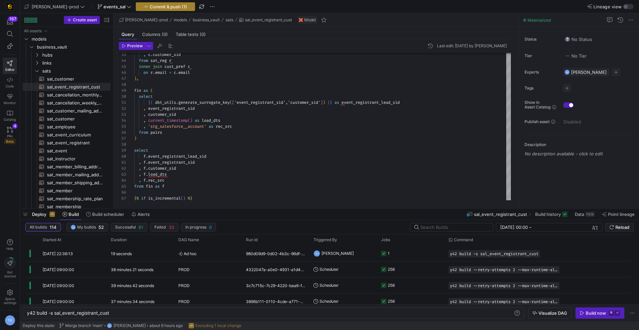
click at [153, 7] on span "Commit & push (1)" at bounding box center [168, 6] width 37 height 5
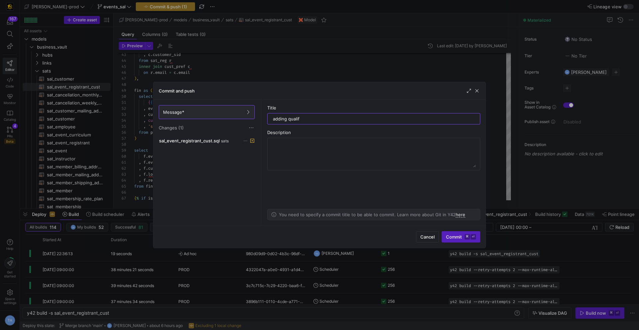
type input "adding qualify"
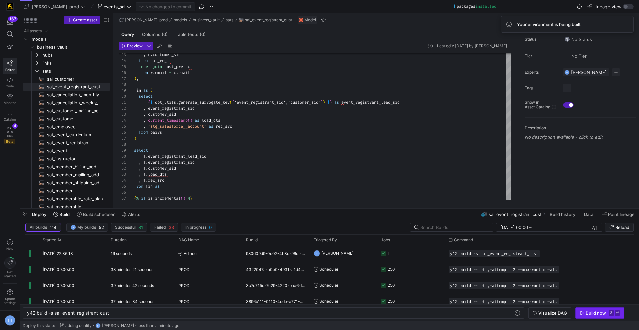
click at [593, 314] on div "Build now" at bounding box center [595, 312] width 20 height 5
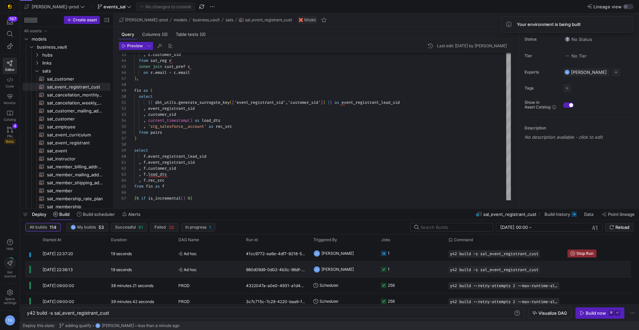
click at [375, 268] on div "TH Tommy Huelhorst" at bounding box center [343, 269] width 68 height 16
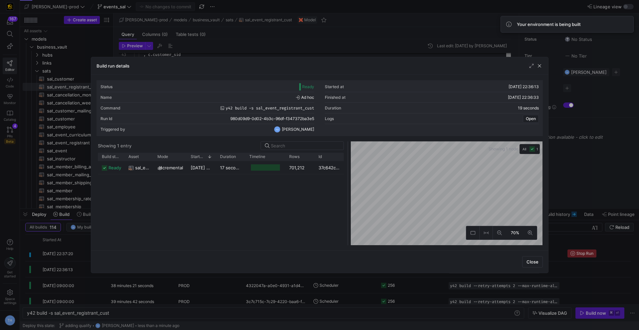
drag, startPoint x: 319, startPoint y: 165, endPoint x: 347, endPoint y: 165, distance: 27.9
click at [347, 165] on div at bounding box center [347, 193] width 3 height 104
click at [322, 35] on div at bounding box center [319, 165] width 639 height 330
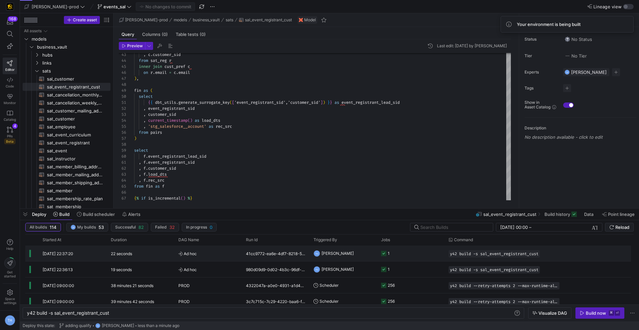
click at [402, 252] on y42-job-status-cell-renderer "1" at bounding box center [411, 253] width 60 height 15
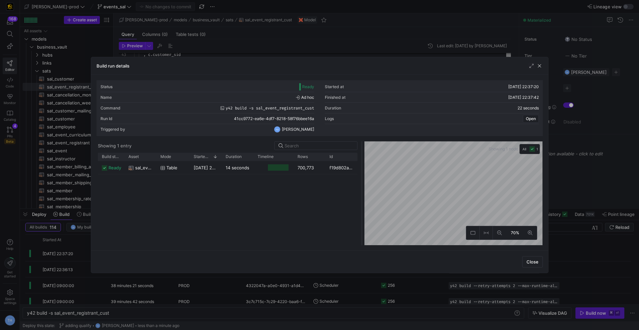
drag, startPoint x: 318, startPoint y: 165, endPoint x: 370, endPoint y: 159, distance: 52.2
click at [363, 159] on div at bounding box center [361, 193] width 3 height 104
click at [339, 42] on div at bounding box center [319, 165] width 639 height 330
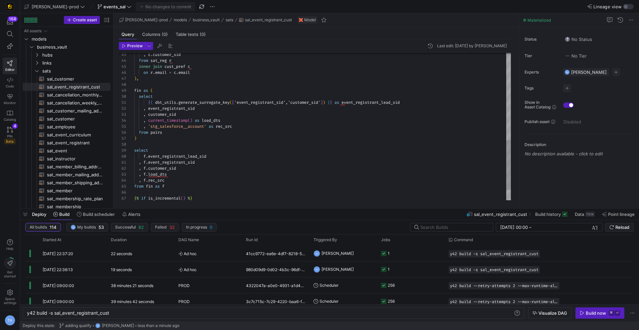
click at [154, 67] on div ", c . customer_sid from sat_reg r inner join cust_pref c on r . email = c . ema…" at bounding box center [322, 13] width 377 height 436
type textarea "select distinct r.event_registrant_sid , c.customer_sid from sat_reg r join cus…"
click at [166, 6] on span "Commit & push (1)" at bounding box center [168, 6] width 37 height 5
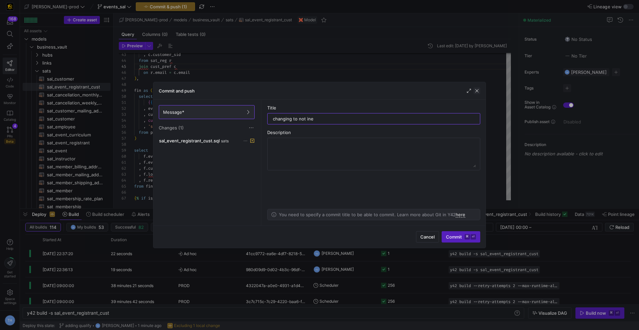
type input "changing to not ine"
click at [477, 92] on span "button" at bounding box center [476, 90] width 7 height 7
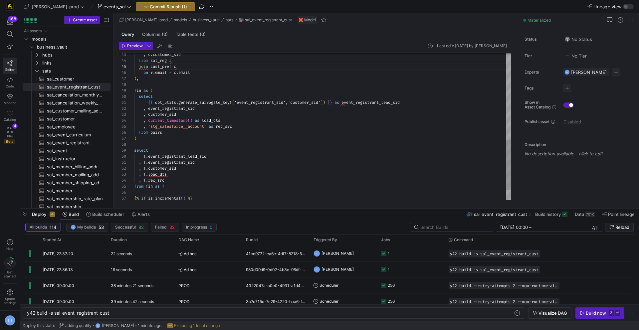
click at [138, 67] on div ", c . customer_sid from sat_reg r join cust_pref c on r . email = c . email ) ,…" at bounding box center [322, 13] width 377 height 436
click at [245, 156] on div ", c . customer_sid from sat_reg r inner join cust_pref c on r . email = c . ema…" at bounding box center [322, 13] width 377 height 436
type textarea "{{ dbt_utils.generate_surrogate_key(['event_registrant_sid','customer_sid']) }}…"
click at [8, 130] on icon at bounding box center [10, 130] width 6 height 6
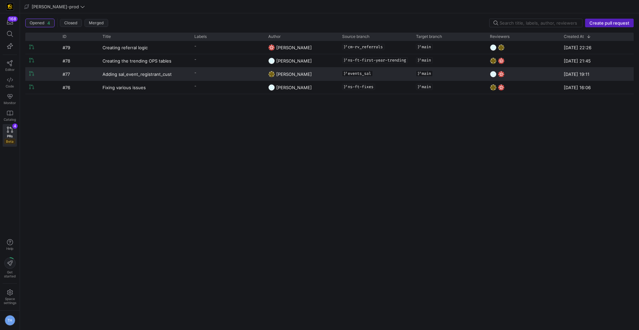
click at [242, 76] on y42-pull-request-list-view-label-cell-renderer "-" at bounding box center [227, 73] width 66 height 10
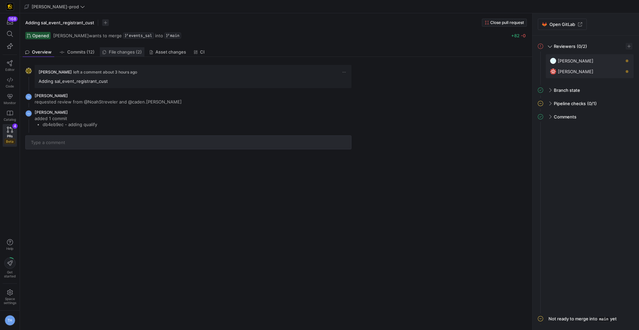
click at [105, 50] on link "File changes (2)" at bounding box center [122, 52] width 45 height 10
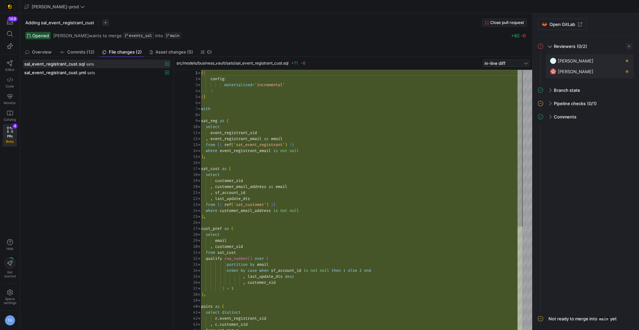
scroll to position [60, 0]
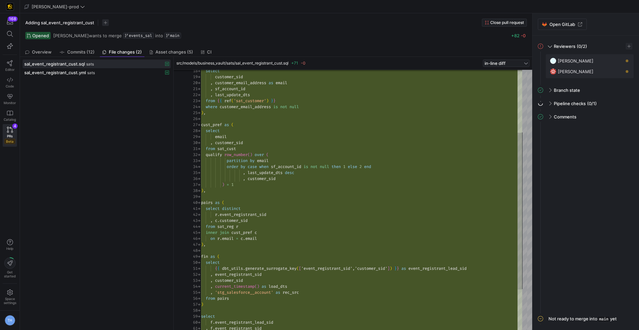
type textarea "from sat_cust qualify row_number() over ( partition by email order by case when…"
click at [276, 173] on div "email , customer_sid from sat_cust qualify row_number ( ) over ( partition by e…" at bounding box center [361, 181] width 321 height 431
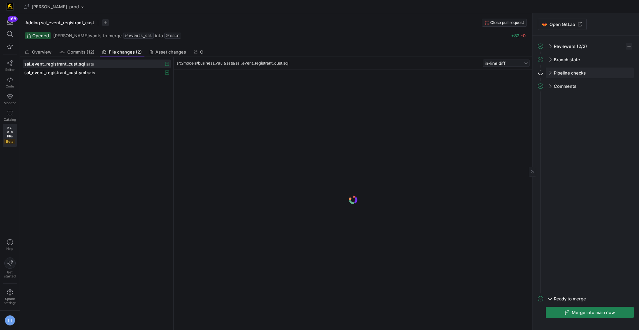
click at [551, 73] on span at bounding box center [548, 73] width 5 height 3
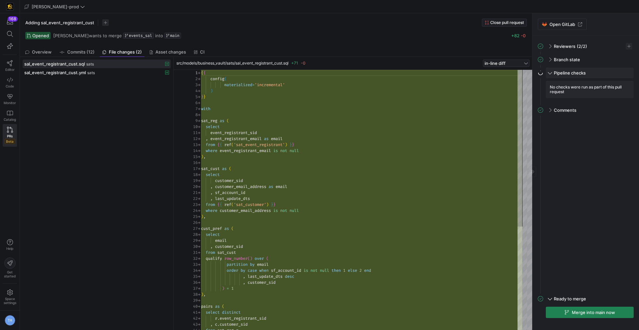
scroll to position [60, 0]
click at [551, 73] on div "Pipeline checks" at bounding box center [589, 73] width 88 height 11
click at [600, 312] on span "Merge into main now" at bounding box center [592, 312] width 43 height 5
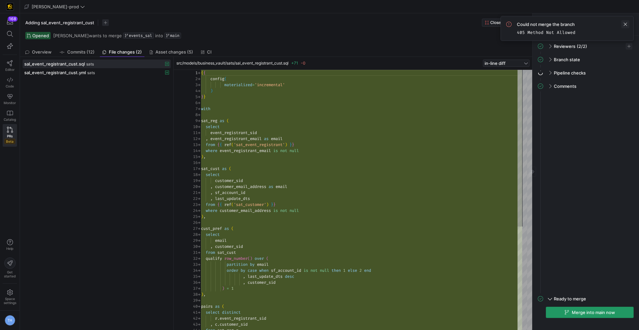
click at [625, 25] on span at bounding box center [625, 24] width 8 height 8
click at [551, 73] on span at bounding box center [548, 73] width 5 height 3
click at [550, 73] on span at bounding box center [549, 72] width 3 height 5
click at [552, 72] on div "Pipeline checks (0/1)" at bounding box center [589, 73] width 88 height 11
click at [619, 86] on span "button" at bounding box center [620, 86] width 7 height 7
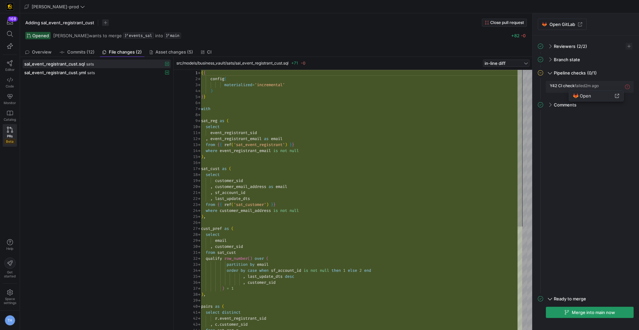
click at [594, 95] on span "Open" at bounding box center [596, 95] width 46 height 5
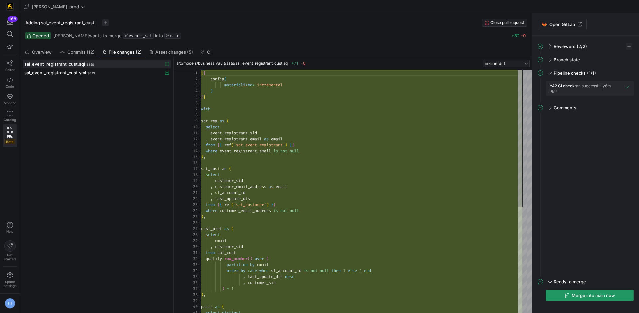
click at [583, 292] on span "Merge into main now" at bounding box center [592, 294] width 43 height 5
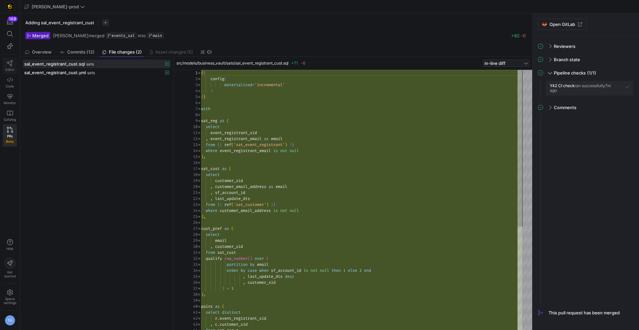
click at [5, 65] on link "Editor" at bounding box center [10, 66] width 14 height 17
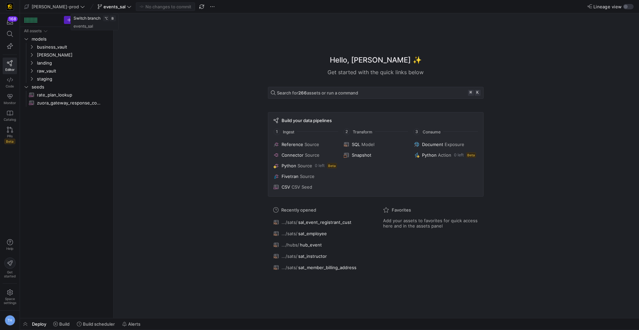
click at [108, 10] on span at bounding box center [114, 7] width 37 height 8
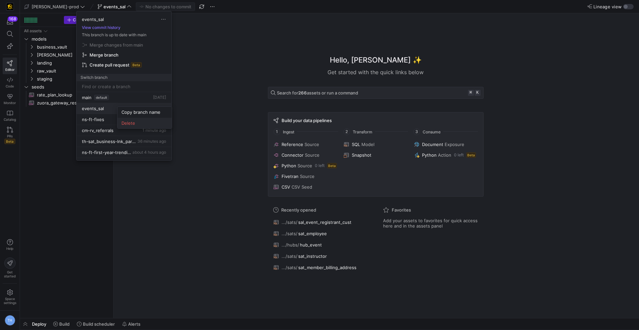
click at [127, 123] on span "Delete" at bounding box center [144, 122] width 46 height 5
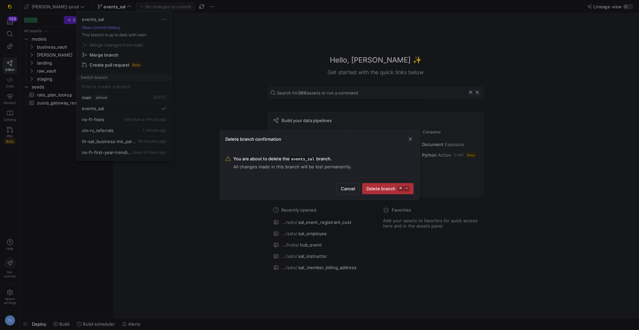
click at [398, 189] on kbd "⌘" at bounding box center [400, 188] width 5 height 5
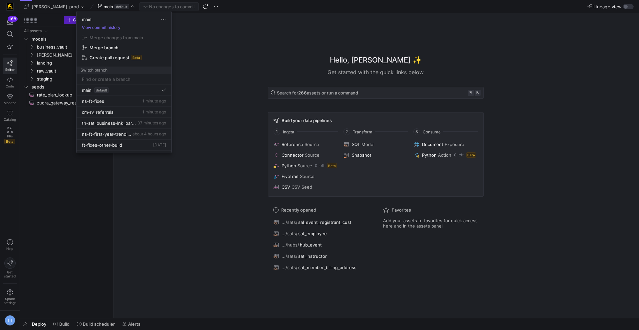
click at [14, 130] on div at bounding box center [319, 165] width 639 height 330
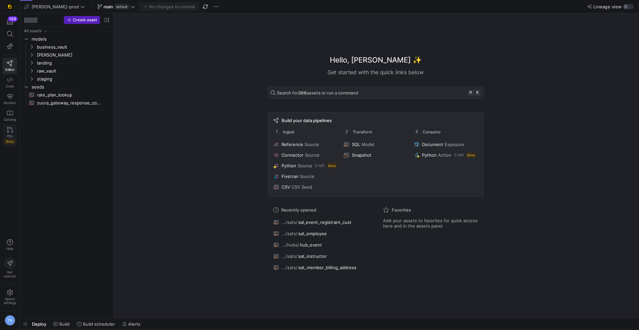
click at [8, 130] on icon at bounding box center [10, 130] width 6 height 6
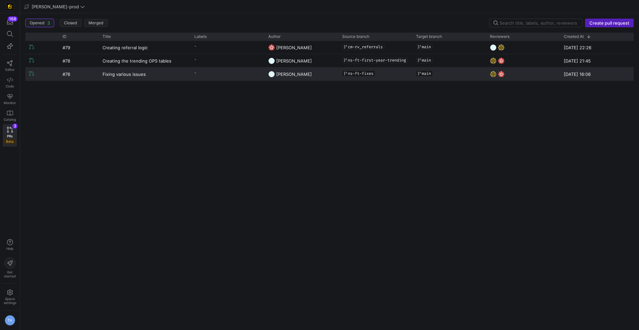
click at [189, 75] on div "Fixing various issues" at bounding box center [144, 74] width 92 height 13
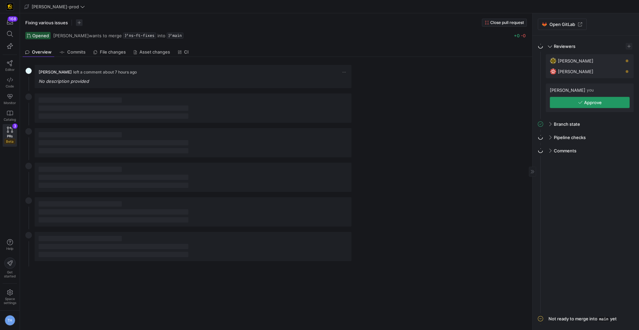
click at [581, 100] on icon "button" at bounding box center [580, 102] width 5 height 5
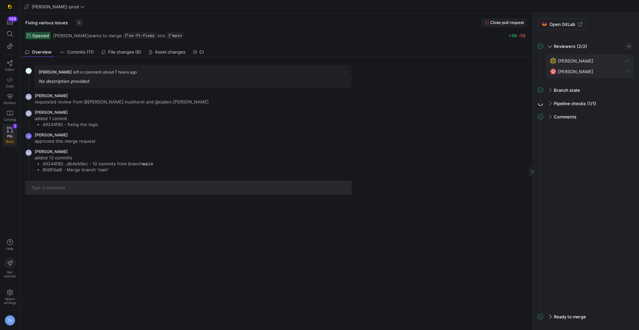
click at [13, 132] on icon at bounding box center [10, 130] width 6 height 6
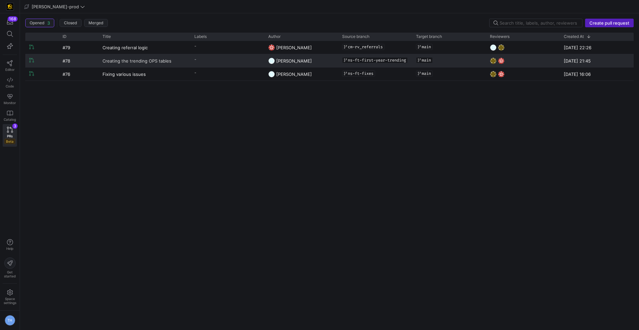
click at [161, 60] on span "Creating the trending OPS tables" at bounding box center [136, 61] width 69 height 12
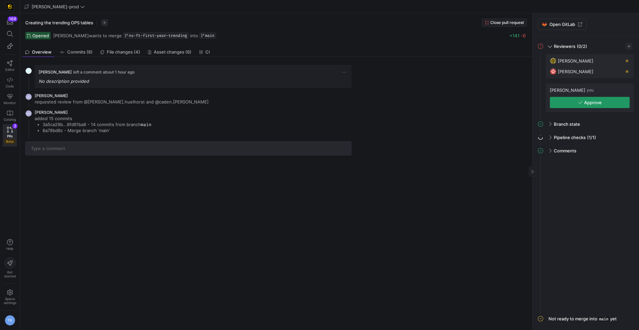
click at [571, 103] on span "button" at bounding box center [589, 102] width 79 height 11
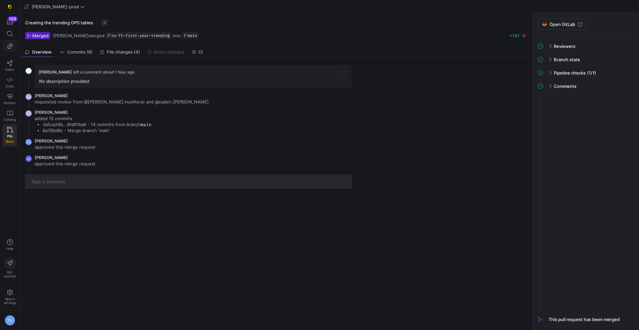
click at [7, 48] on icon "button" at bounding box center [10, 46] width 6 height 6
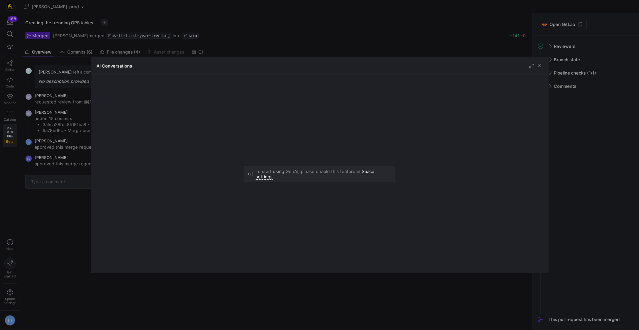
click at [8, 65] on div at bounding box center [319, 165] width 639 height 330
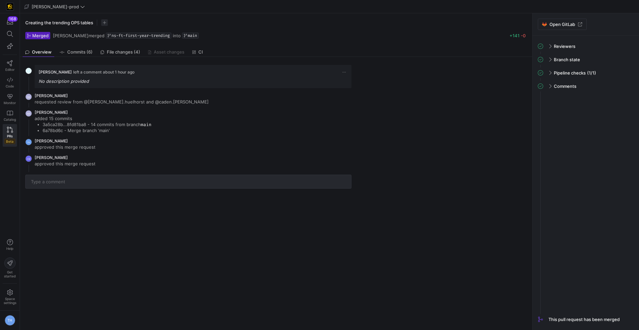
click at [8, 65] on icon at bounding box center [10, 63] width 6 height 6
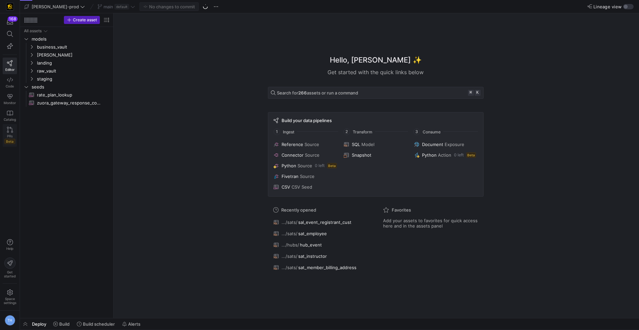
click at [8, 133] on link "PRs Beta" at bounding box center [10, 135] width 14 height 23
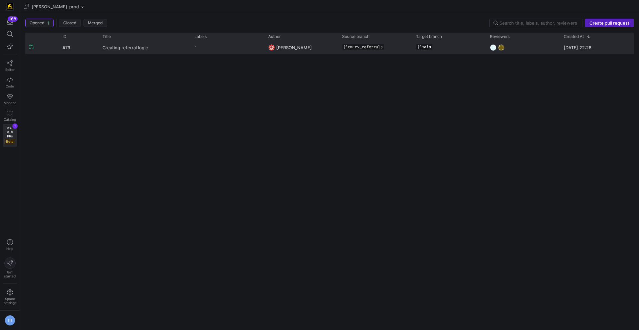
click at [162, 51] on link "Creating referral logic" at bounding box center [144, 47] width 84 height 12
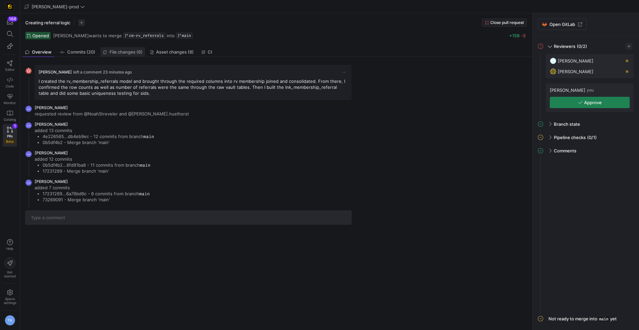
click at [118, 54] on span "File changes (6)" at bounding box center [125, 52] width 33 height 4
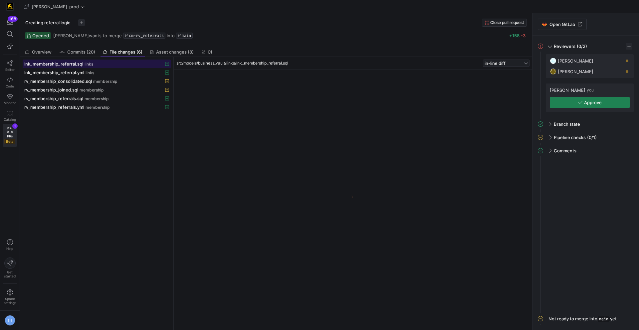
click at [115, 62] on div "lnk_membership_referral.sql links" at bounding box center [89, 63] width 130 height 5
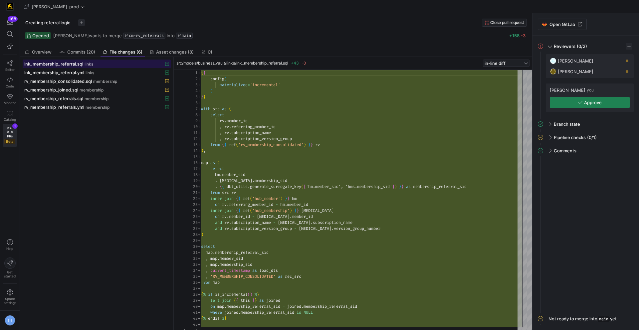
scroll to position [60, 0]
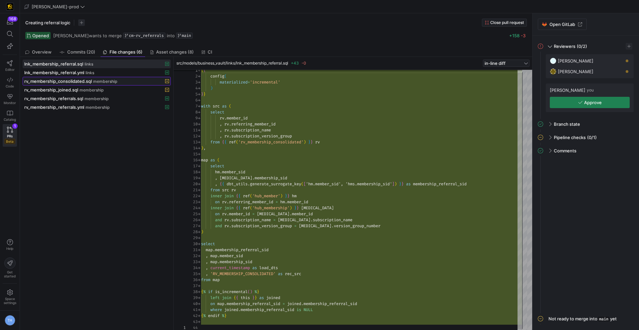
click at [137, 85] on span at bounding box center [96, 81] width 147 height 8
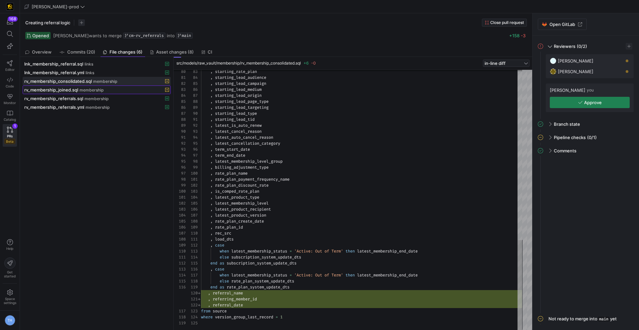
click at [102, 88] on span "membership" at bounding box center [91, 90] width 24 height 5
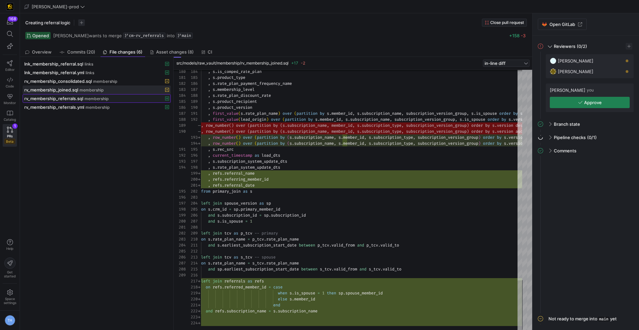
click at [137, 102] on span at bounding box center [96, 98] width 147 height 8
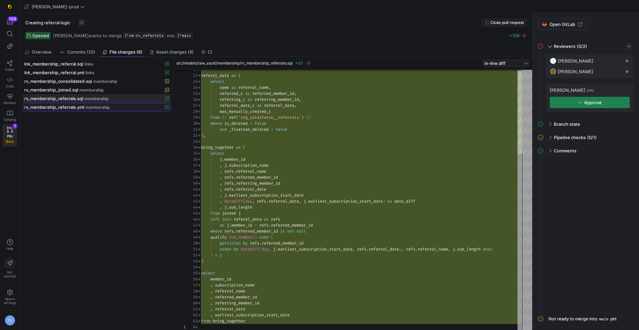
click at [124, 107] on div "rv_membership_referrals.yml membership" at bounding box center [89, 106] width 130 height 5
